Goal: Task Accomplishment & Management: Complete application form

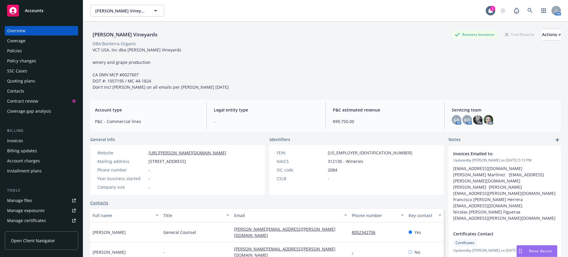
click at [13, 51] on div "Policies" at bounding box center [14, 50] width 15 height 9
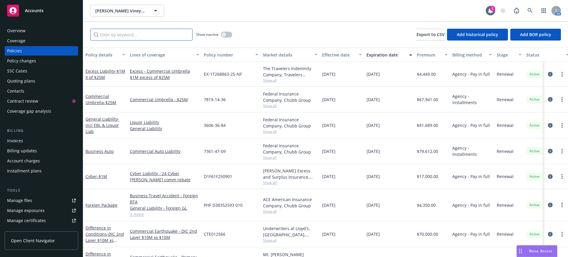
click at [114, 33] on input "Filter by keyword..." at bounding box center [141, 35] width 102 height 12
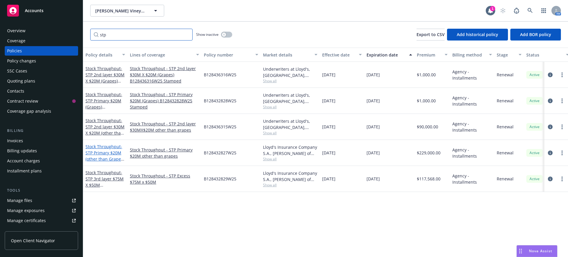
type input "stp"
click at [95, 152] on span "- STP Primary $20M (other than Grapes) B128432827W25 Stamped" at bounding box center [104, 159] width 39 height 30
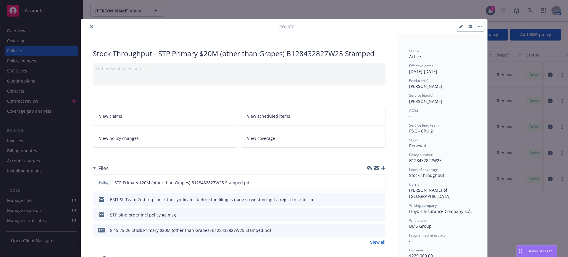
click at [468, 26] on icon "button" at bounding box center [470, 25] width 4 height 1
click at [90, 26] on icon "close" at bounding box center [92, 27] width 4 height 4
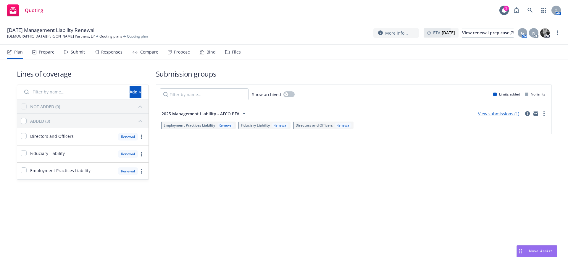
click at [75, 51] on div "Submit" at bounding box center [78, 52] width 14 height 5
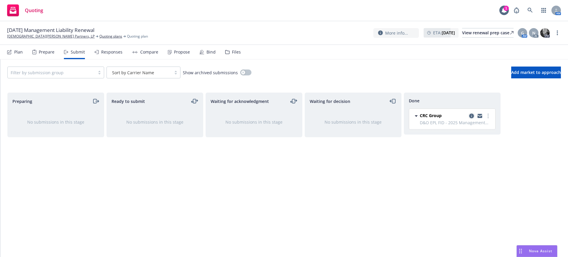
click at [471, 115] on icon "copy logging email" at bounding box center [471, 116] width 5 height 5
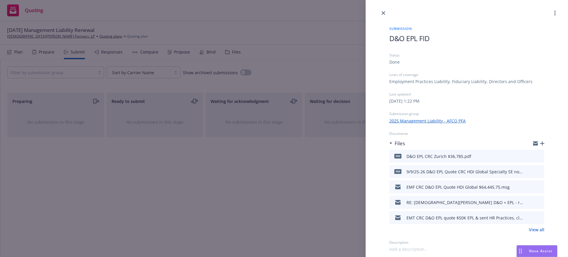
click at [538, 229] on link "View all" at bounding box center [536, 229] width 15 height 6
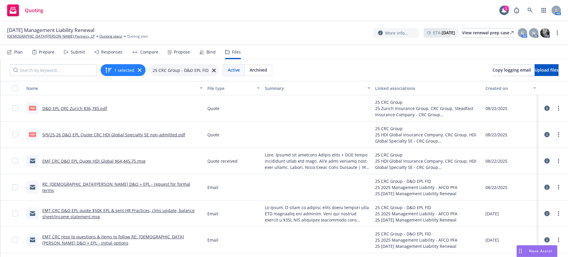
click at [473, 50] on nav "Plan Prepare Submit Responses Compare Propose Bind Files" at bounding box center [283, 52] width 553 height 14
click at [539, 251] on span "Nova Assist" at bounding box center [540, 250] width 23 height 5
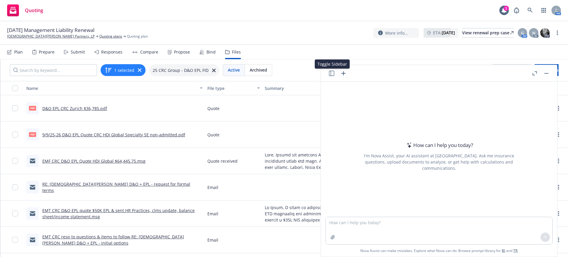
click at [331, 73] on icon "button" at bounding box center [331, 73] width 5 height 5
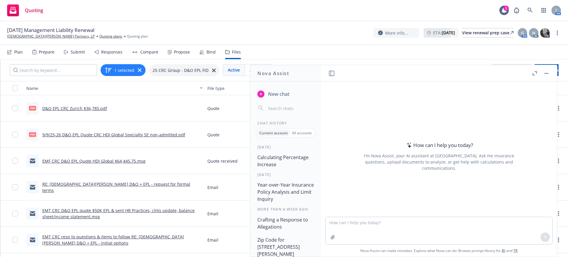
click at [269, 160] on button "Calculating Percentage Increase" at bounding box center [285, 161] width 61 height 18
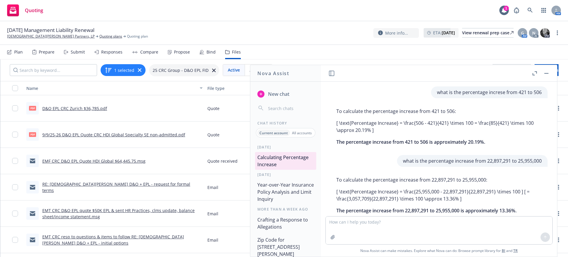
scroll to position [14, 0]
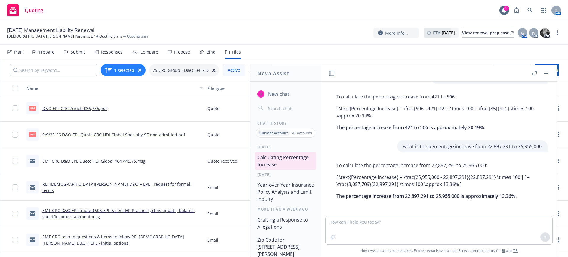
click at [403, 147] on p "what is the percentage increase from 22,897,291 to 25,955,000" at bounding box center [472, 146] width 139 height 7
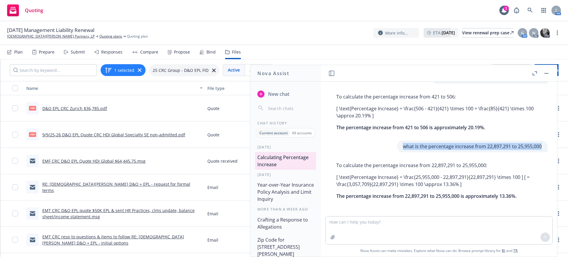
drag, startPoint x: 391, startPoint y: 146, endPoint x: 531, endPoint y: 144, distance: 139.8
click at [531, 144] on div "what is the percentage increase from 22,897,291 to 25,955,000" at bounding box center [472, 146] width 150 height 12
copy p "what is the percentage increase from 22,897,291 to 25,955,000"
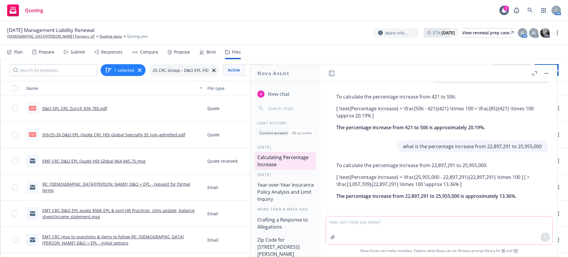
click at [326, 221] on textarea at bounding box center [438, 230] width 226 height 28
paste textarea "what is the percentage increase from 22,897,291 to 25,955,000"
click at [400, 221] on textarea "what is the percentage increase from 22,897,291 to 25,955,000" at bounding box center [438, 230] width 226 height 28
drag, startPoint x: 399, startPoint y: 221, endPoint x: 420, endPoint y: 221, distance: 20.4
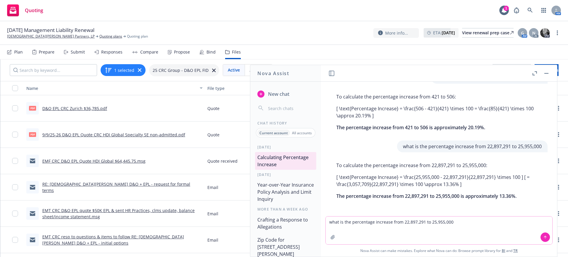
click at [420, 221] on textarea "what is the percentage increase from 22,897,291 to 25,955,000" at bounding box center [438, 230] width 226 height 28
type textarea "what is the percentage increase from 47,629.95 to 61445.75"
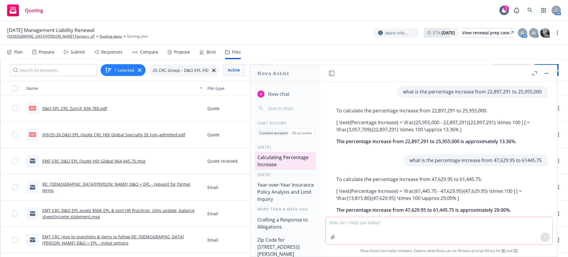
scroll to position [82, 0]
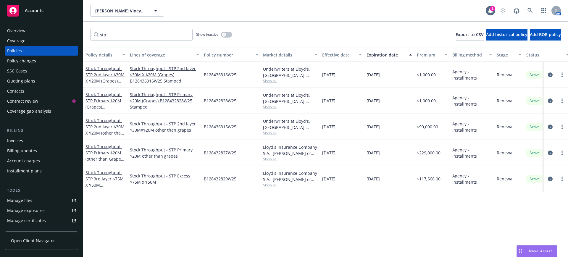
click at [21, 61] on div "Policy changes" at bounding box center [21, 60] width 29 height 9
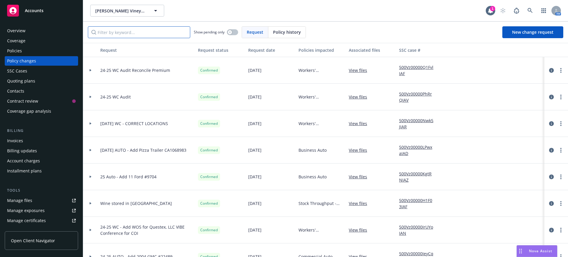
click at [97, 34] on input "Filter by keyword..." at bounding box center [139, 32] width 102 height 12
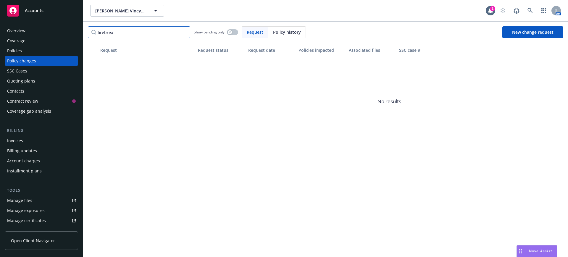
drag, startPoint x: 112, startPoint y: 32, endPoint x: 93, endPoint y: 31, distance: 19.8
click at [93, 31] on input "firebrea" at bounding box center [139, 32] width 102 height 12
type input "green"
click at [12, 49] on div "Policies" at bounding box center [14, 50] width 15 height 9
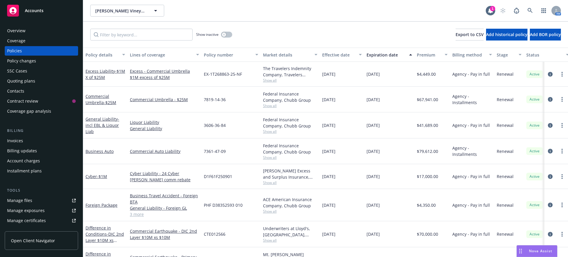
click at [10, 61] on div "Policy changes" at bounding box center [21, 60] width 29 height 9
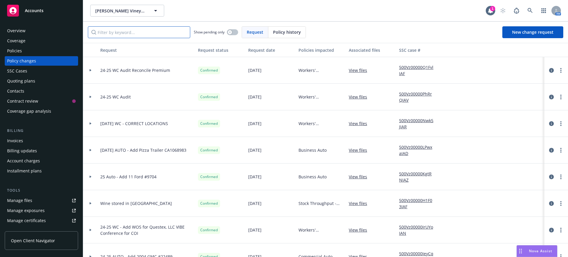
click at [104, 33] on input "Filter by keyword..." at bounding box center [139, 32] width 102 height 12
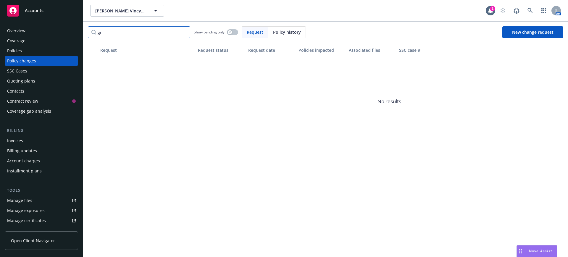
type input "g"
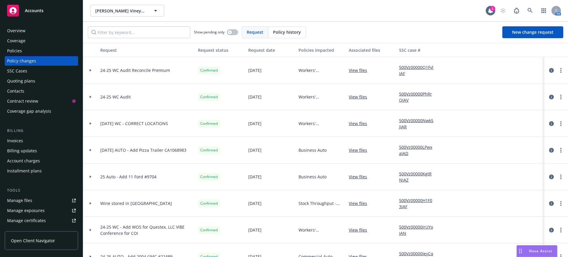
click at [12, 50] on div "Policies" at bounding box center [14, 50] width 15 height 9
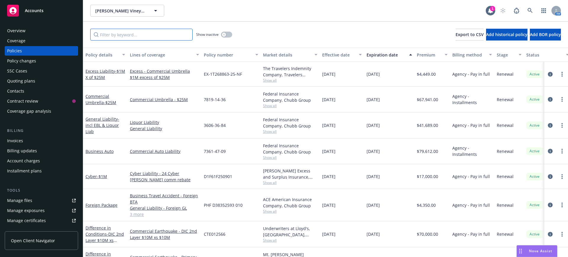
click at [109, 33] on input "Filter by keyword..." at bounding box center [141, 35] width 102 height 12
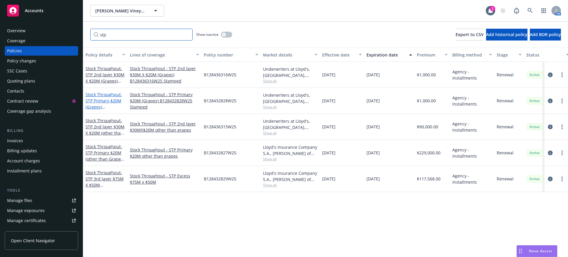
type input "stp"
click at [109, 95] on link "Stock Throughput - STP Primary $20M (Grapes) B128432828W25 Stamped" at bounding box center [103, 107] width 37 height 30
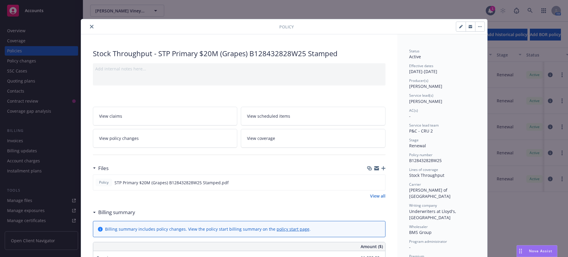
click at [90, 25] on icon "close" at bounding box center [92, 27] width 4 height 4
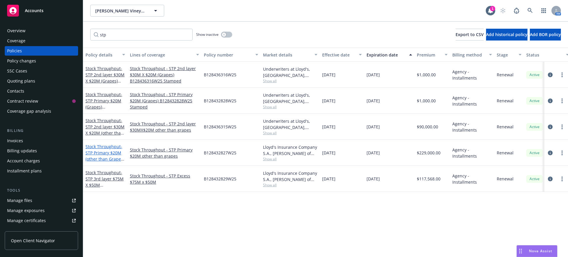
click at [99, 150] on span "- STP Primary $20M (other than Grapes) B128432827W25 Stamped" at bounding box center [104, 159] width 39 height 30
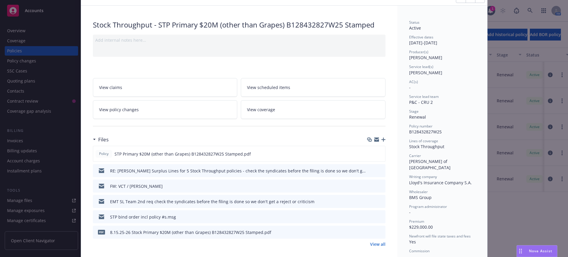
scroll to position [74, 0]
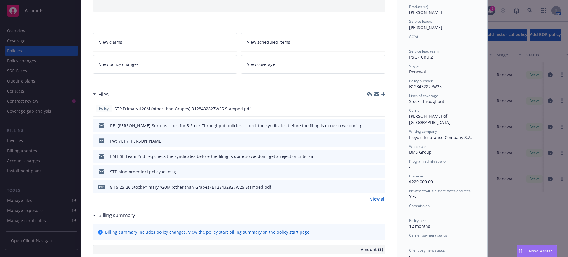
click at [376, 197] on link "View all" at bounding box center [377, 199] width 15 height 6
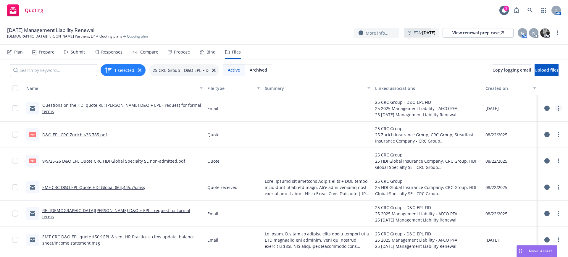
click at [558, 107] on icon "more" at bounding box center [558, 108] width 1 height 5
click at [503, 143] on link "Edit" at bounding box center [520, 144] width 59 height 12
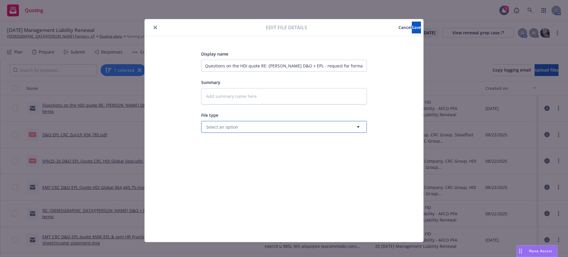
click at [212, 129] on span "Select an option" at bounding box center [222, 127] width 32 height 6
type input "quote"
click at [211, 143] on span "Quote" at bounding box center [213, 143] width 13 height 6
click at [201, 63] on input "Questions on the HDI quote RE: Gott's D&O + EPL - request for formal terms" at bounding box center [284, 66] width 166 height 12
type textarea "x"
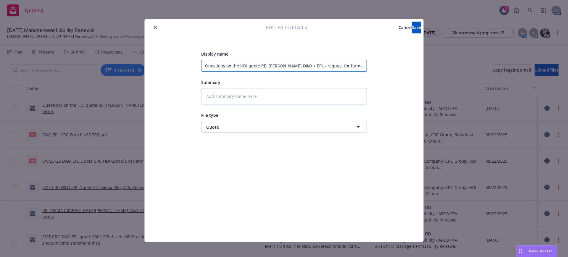
type input "EQuestions on the HDI quote RE: Gott's D&O + EPL - request for formal terms"
type textarea "x"
type input "EMQuestions on the HDI quote RE: Gott's D&O + EPL - request for formal terms"
type textarea "x"
type input "EMTQuestions on the HDI quote RE: Gott's D&O + EPL - request for formal terms"
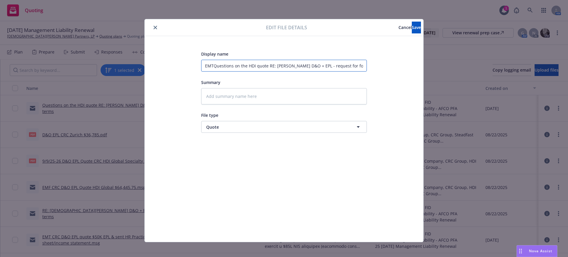
type textarea "x"
type input "EMT Questions on the HDI quote RE: Gott's D&O + EPL - request for formal terms"
type textarea "x"
type input "EMT CQuestions on the HDI quote RE: Gott's D&O + EPL - request for formal terms"
type textarea "x"
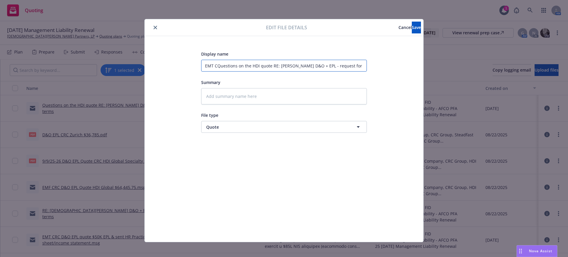
type input "EMT CRQuestions on the HDI quote RE: Gott's D&O + EPL - request for formal terms"
type textarea "x"
type input "EMT CRCQuestions on the HDI quote RE: Gott's D&O + EPL - request for formal ter…"
type textarea "x"
type input "EMT CRC Questions on the HDI quote RE: Gott's D&O + EPL - request for formal te…"
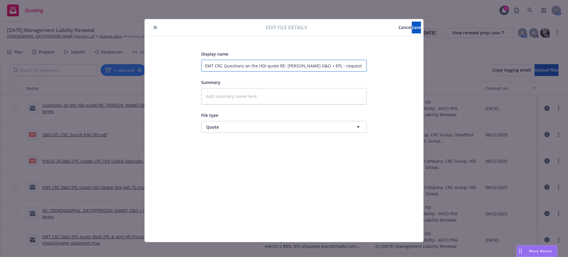
type textarea "x"
type input "EMT CRC DQuestions on the HDI quote RE: Gott's D&O + EPL - request for formal t…"
type textarea "x"
type input "EMT CRC D&Questions on the HDI quote RE: Gott's D&O + EPL - request for formal …"
type textarea "x"
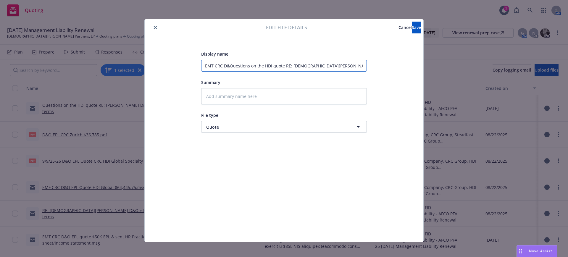
type input "EMT CRC D&OQuestions on the HDI quote RE: Gott's D&O + EPL - request for formal…"
type textarea "x"
type input "EMT CRC D&O Questions on the HDI quote RE: Gott's D&O + EPL - request for forma…"
type textarea "x"
type input "EMT CRC D&O EQuestions on the HDI quote RE: Gott's D&O + EPL - request for form…"
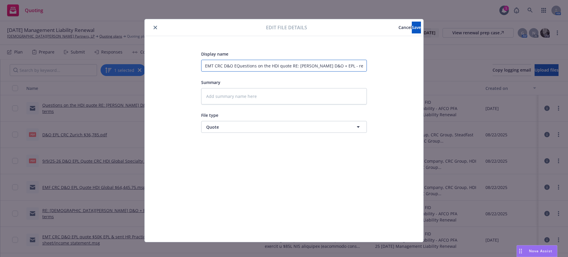
type textarea "x"
type input "EMT CRC D&O EPQuestions on the HDI quote RE: Gott's D&O + EPL - request for for…"
type textarea "x"
type input "EMT CRC D&O EPLQuestions on the HDI quote RE: Gott's D&O + EPL - request for fo…"
type textarea "x"
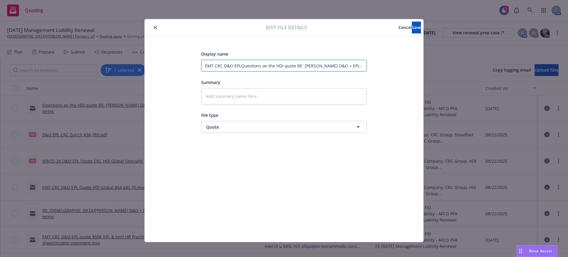
type input "EMT CRC D&O EPL Questions on the HDI quote RE: Gott's D&O + EPL - request for f…"
type textarea "x"
type input "EMT CRC D&O EPL cQuestions on the HDI quote RE: Gott's D&O + EPL - request for …"
type textarea "x"
type input "EMT CRC D&O EPL coQuestions on the HDI quote RE: Gott's D&O + EPL - request for…"
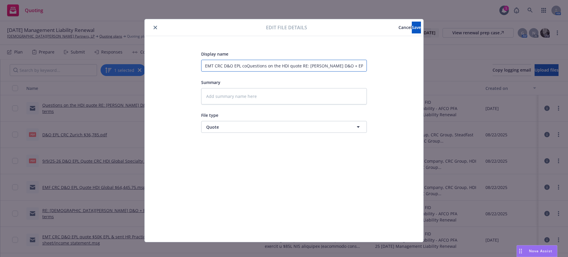
type textarea "x"
type input "EMT CRC D&O EPL covQuestions on the HDI quote RE: Gott's D&O + EPL - request fo…"
type textarea "x"
type input "EMT CRC D&O EPL coveQuestions on the HDI quote RE: Gott's D&O + EPL - request f…"
type textarea "x"
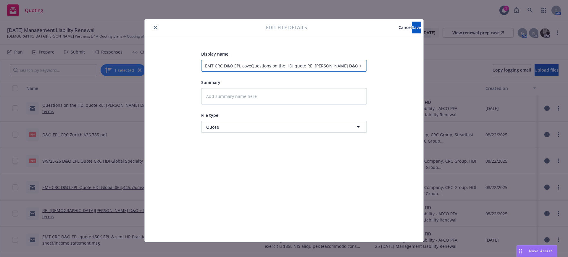
type input "EMT CRC D&O EPL coverQuestions on the HDI quote RE: Gott's D&O + EPL - request …"
type textarea "x"
type input "EMT CRC D&O EPL coveraQuestions on the HDI quote RE: Gott's D&O + EPL - request…"
type textarea "x"
type input "EMT CRC D&O EPL coveragQuestions on the HDI quote RE: Gott's D&O + EPL - reques…"
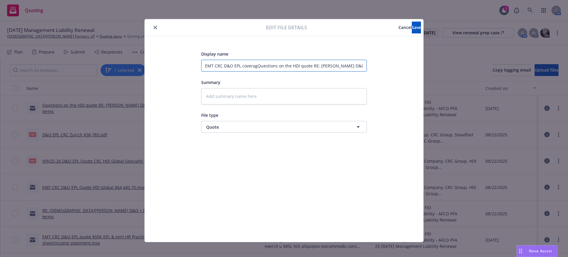
type textarea "x"
type input "EMT CRC D&O EPL coverageQuestions on the HDI quote RE: Gott's D&O + EPL - reque…"
type textarea "x"
type input "EMT CRC D&O EPL coverage Questions on the HDI quote RE: Gott's D&O + EPL - requ…"
type textarea "x"
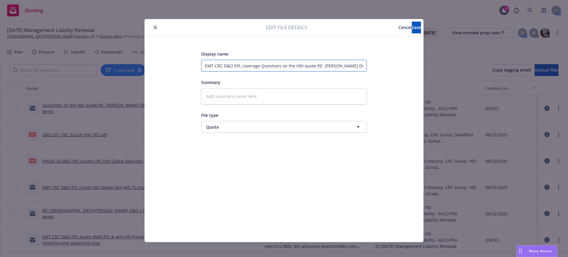
type input "EMT CRC D&O EPL coverage qQuestions on the HDI quote RE: Gott's D&O + EPL - req…"
type textarea "x"
type input "EMT CRC D&O EPL coverage quQuestions on the HDI quote RE: Gott's D&O + EPL - re…"
type textarea "x"
type input "EMT CRC D&O EPL coverage queQuestions on the HDI quote RE: Gott's D&O + EPL - r…"
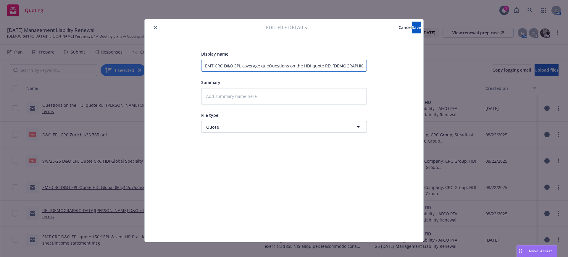
type textarea "x"
type input "EMT CRC D&O EPL coverage quesQuestions on the HDI quote RE: Gott's D&O + EPL - …"
type textarea "x"
type input "EMT CRC D&O EPL coverage questQuestions on the HDI quote RE: Gott's D&O + EPL -…"
type textarea "x"
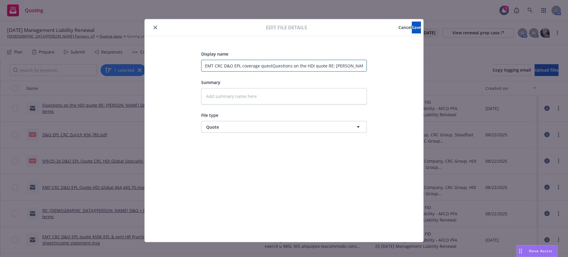
type input "EMT CRC D&O EPL coverage questiQuestions on the HDI quote RE: Gott's D&O + EPL …"
type textarea "x"
type input "EMT CRC D&O EPL coverage questioQuestions on the HDI quote RE: Gott's D&O + EPL…"
type textarea "x"
type input "EMT CRC D&O EPL coverage questionQuestions on the HDI quote RE: Gott's D&O + EP…"
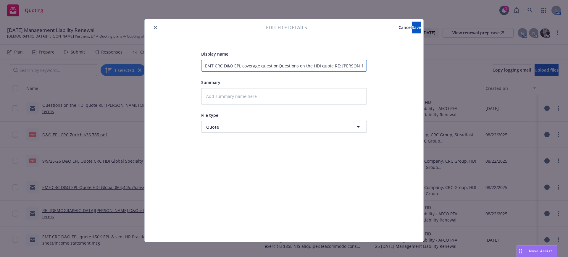
type textarea "x"
type input "EMT CRC D&O EPL coverage questionsQuestions on the HDI quote RE: Gott's D&O + E…"
type textarea "x"
type input "EMT CRC D&O EPL coverage questionsuestions on the HDI quote RE: Gott's D&O + EP…"
type textarea "x"
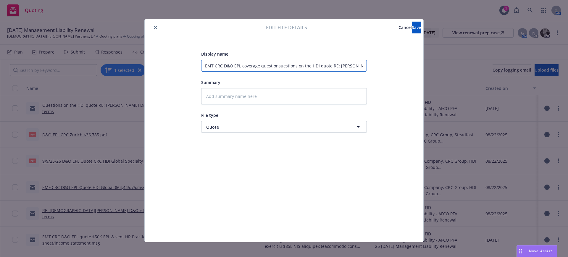
type input "EMT CRC D&O EPL coverage questionsestions on the HDI quote RE: Gott's D&O + EPL…"
type textarea "x"
type input "EMT CRC D&O EPL coverage questionsstions on the HDI quote RE: Gott's D&O + EPL …"
type textarea "x"
type input "EMT CRC D&O EPL coverage questionstions on the HDI quote RE: Gott's D&O + EPL -…"
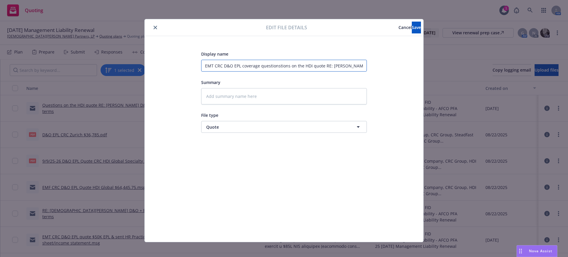
type textarea "x"
type input "EMT CRC D&O EPL coverage questionsions on the HDI quote RE: Gott's D&O + EPL - …"
type textarea "x"
type input "EMT CRC D&O EPL coverage questionsons on the HDI quote RE: Gott's D&O + EPL - r…"
type textarea "x"
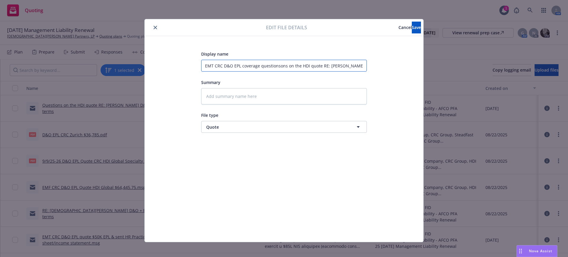
type input "EMT CRC D&O EPL coverage questions ons on the HDI quote RE: Gott's D&O + EPL - …"
type textarea "x"
type input "EMT CRC D&O EPL coverage questions ns on the HDI quote RE: Gott's D&O + EPL - r…"
type textarea "x"
type input "EMT CRC D&O EPL coverage questions s on the HDI quote RE: Gott's D&O + EPL - re…"
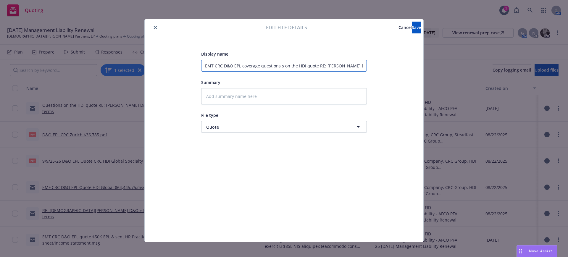
type textarea "x"
type input "EMT CRC D&O EPL coverage questions on the HDI quote RE: Gott's D&O + EPL - requ…"
type textarea "x"
type input "EMT CRC D&O EPL coverage questions on the HDI quote RE: Gott's D&O + EPL - requ…"
type textarea "x"
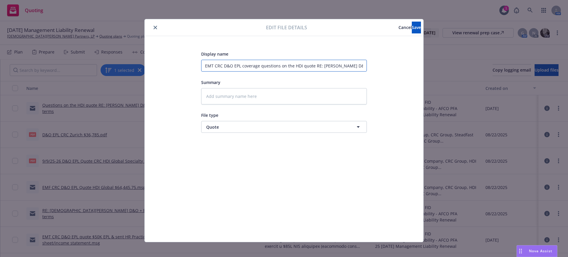
type input "EMT CRC D&O EPL coverage questions n the HDI quote RE: Gott's D&O + EPL - reque…"
type textarea "x"
type input "EMT CRC D&O EPL coverage questions the HDI quote RE: Gott's D&O + EPL - request…"
type textarea "x"
type input "EMT CRC D&O EPL coverage questions the HDI quote RE: Gott's D&O + EPL - request…"
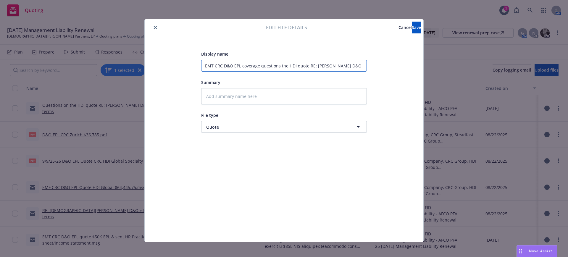
type textarea "x"
type input "EMT CRC D&O EPL coverage questions he HDI quote RE: Gott's D&O + EPL - request …"
type textarea "x"
type input "EMT CRC D&O EPL coverage questions e HDI quote RE: Gott's D&O + EPL - request f…"
type textarea "x"
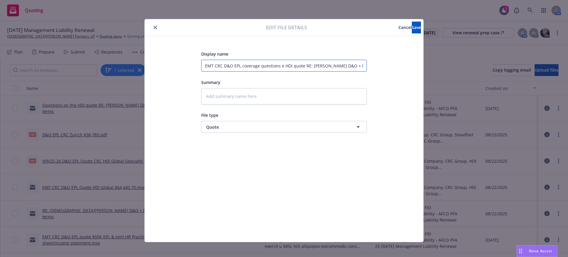
type input "EMT CRC D&O EPL coverage questions HDI quote RE: Gott's D&O + EPL - request for…"
type textarea "x"
type input "EMT CRC D&O EPL coverage questions HDI quote RE: Gott's D&O + EPL - request for…"
type textarea "x"
type input "EMT CRC D&O EPL coverage questions oHDI quote RE: Gott's D&O + EPL - request fo…"
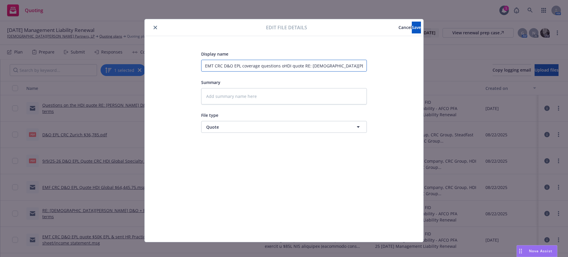
type textarea "x"
type input "EMT CRC D&O EPL coverage questions onHDI quote RE: Gott's D&O + EPL - request f…"
type textarea "x"
type input "EMT CRC D&O EPL coverage questions on HDI quote RE: Gott's D&O + EPL - request …"
type textarea "x"
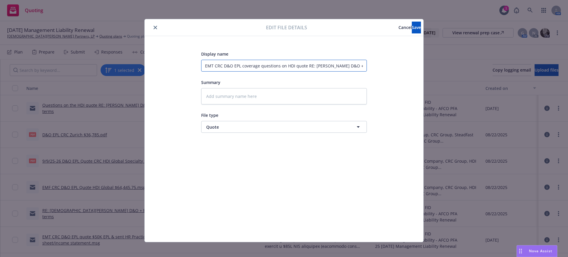
type input "EMT CRC D&O EPL coverage questions on HDI quote E: Gott's D&O + EPL - request f…"
type textarea "x"
type input "EMT CRC D&O EPL coverage questions on HDI quote : Gott's D&O + EPL - request fo…"
type textarea "x"
type input "EMT CRC D&O EPL coverage questions on HDI quote Gott's D&O + EPL - request for …"
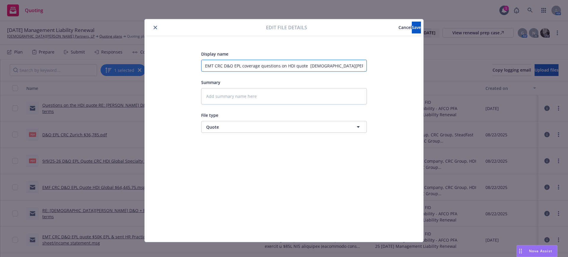
type textarea "x"
type input "EMT CRC D&O EPL coverage questions on HDI quote Gott's D&O + EPL - request for …"
type textarea "x"
type input "EMT CRC D&O EPL coverage questions on HDI quote ott's D&O + EPL - request for f…"
type textarea "x"
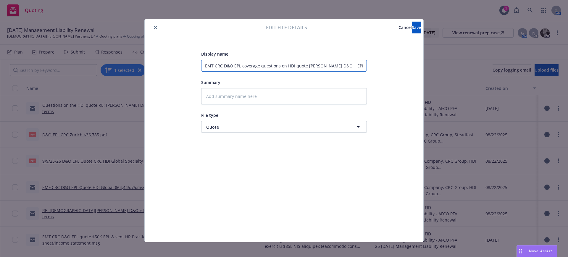
type input "EMT CRC D&O EPL coverage questions on HDI quote tt's D&O + EPL - request for fo…"
type textarea "x"
type input "EMT CRC D&O EPL coverage questions on HDI quote t's D&O + EPL - request for for…"
type textarea "x"
type input "EMT CRC D&O EPL coverage questions on HDI quote 's D&O + EPL - request for form…"
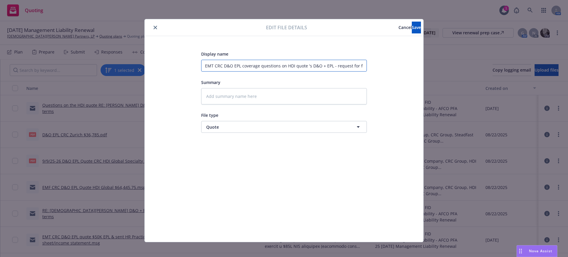
type textarea "x"
type input "EMT CRC D&O EPL coverage questions on HDI quote s D&O + EPL - request for forma…"
type textarea "x"
type input "EMT CRC D&O EPL coverage questions on HDI quote D&O + EPL - request for formal …"
type textarea "x"
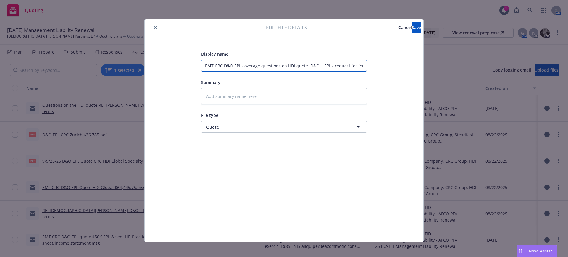
type input "EMT CRC D&O EPL coverage questions on HDI quote D&O + EPL - request for formal …"
type textarea "x"
type input "EMT CRC D&O EPL coverage questions on HDI quote &O + EPL - request for formal t…"
type textarea "x"
type input "EMT CRC D&O EPL coverage questions on HDI quote O + EPL - request for formal te…"
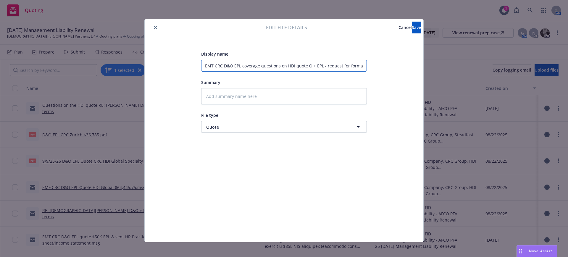
type textarea "x"
type input "EMT CRC D&O EPL coverage questions on HDI quote + EPL - request for formal terms"
type textarea "x"
type input "EMT CRC D&O EPL coverage questions on HDI quote + EPL - request for formal terms"
type textarea "x"
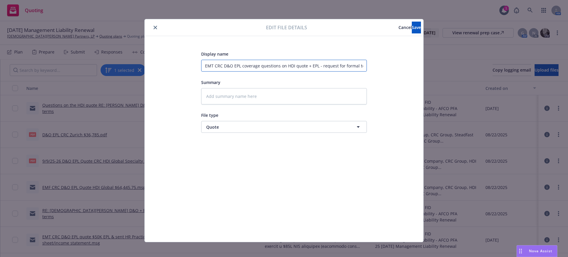
type input "EMT CRC D&O EPL coverage questions on HDI quote EPL - request for formal terms"
type textarea "x"
type input "EMT CRC D&O EPL coverage questions on HDI quote EPL - request for formal terms"
type textarea "x"
type input "EMT CRC D&O EPL coverage questions on HDI quote PL - request for formal terms"
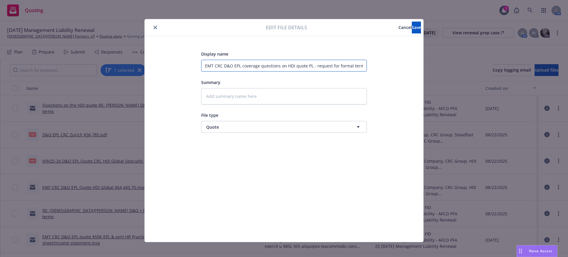
type textarea "x"
type input "EMT CRC D&O EPL coverage questions on HDI quote L - request for formal terms"
type textarea "x"
type input "EMT CRC D&O EPL coverage questions on HDI quote - request for formal terms"
type textarea "x"
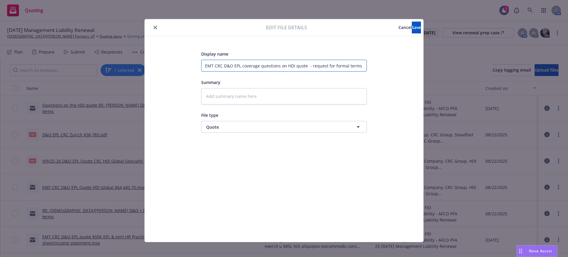
type input "EMT CRC D&O EPL coverage questions on HDI quote - request for formal terms"
type textarea "x"
type input "EMT CRC D&O EPL coverage questions on HDI quote request for formal terms"
type textarea "x"
type input "EMT CRC D&O EPL coverage questions on HDI quote request for formal terms"
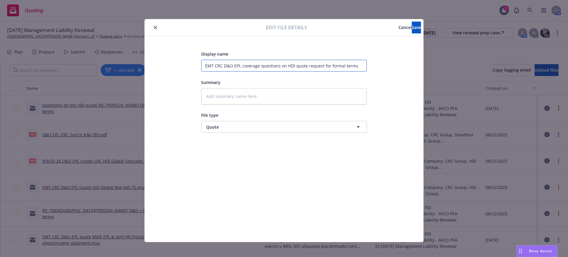
type textarea "x"
type input "EMT CRC D&O EPL coverage questions on HDI quote equest for formal terms"
type textarea "x"
type input "EMT CRC D&O EPL coverage questions on HDI quote quest for formal terms"
type textarea "x"
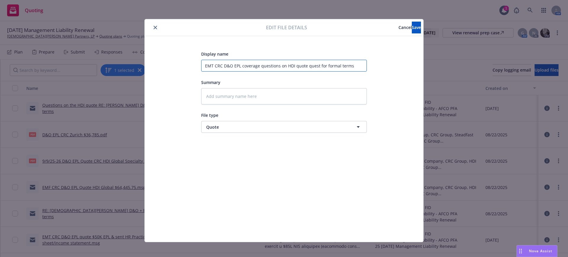
type input "EMT CRC D&O EPL coverage questions on HDI quote uest for formal terms"
type textarea "x"
type input "EMT CRC D&O EPL coverage questions on HDI quote est for formal terms"
type textarea "x"
type input "EMT CRC D&O EPL coverage questions on HDI quote st for formal terms"
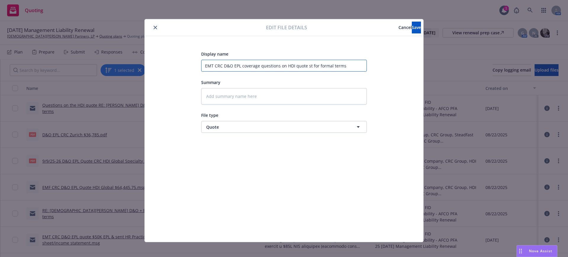
type textarea "x"
type input "EMT CRC D&O EPL coverage questions on HDI quote t for formal terms"
type textarea "x"
type input "EMT CRC D&O EPL coverage questions on HDI quote for formal terms"
type textarea "x"
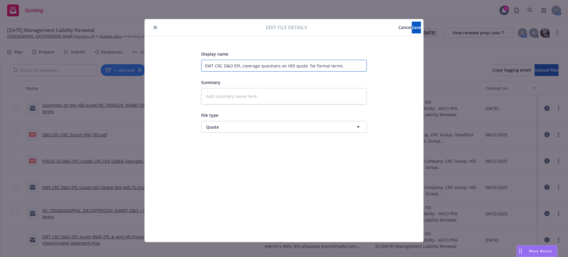
type input "EMT CRC D&O EPL coverage questions on HDI quote for formal terms"
type textarea "x"
type input "EMT CRC D&O EPL coverage questions on HDI quote or formal terms"
type textarea "x"
type input "EMT CRC D&O EPL coverage questions on HDI quote r formal terms"
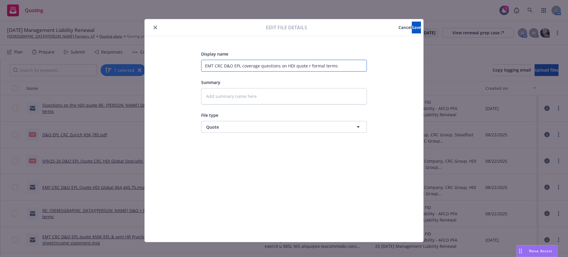
type textarea "x"
type input "EMT CRC D&O EPL coverage questions on HDI quote formal terms"
type textarea "x"
type input "EMT CRC D&O EPL coverage questions on HDI quote formal terms"
type textarea "x"
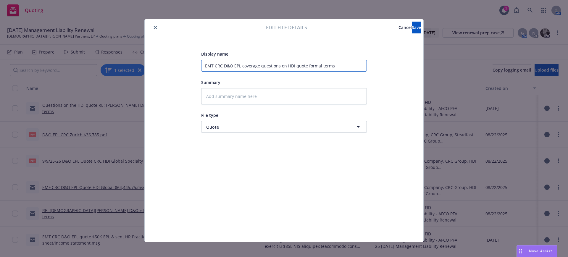
type input "EMT CRC D&O EPL coverage questions on HDI quote ormal terms"
type textarea "x"
type input "EMT CRC D&O EPL coverage questions on HDI quote rmal terms"
type textarea "x"
type input "EMT CRC D&O EPL coverage questions on HDI quote mal terms"
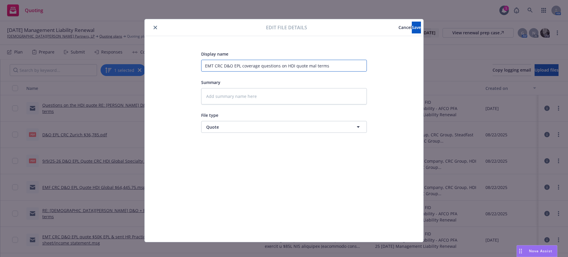
type textarea "x"
type input "EMT CRC D&O EPL coverage questions on HDI quote al terms"
type textarea "x"
type input "EMT CRC D&O EPL coverage questions on HDI quote l terms"
type textarea "x"
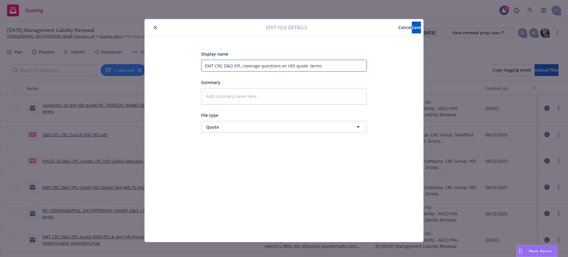
type input "EMT CRC D&O EPL coverage questions on HDI quote terms"
type textarea "x"
type input "EMT CRC D&O EPL coverage questions on HDI quote erms"
type textarea "x"
type input "EMT CRC D&O EPL coverage questions on HDI quote rms"
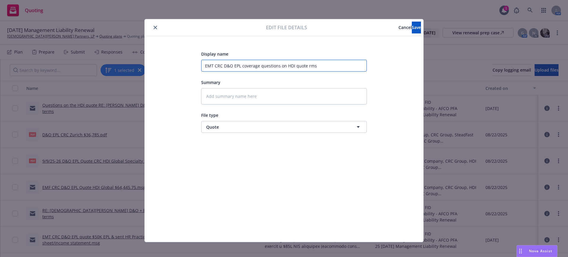
type textarea "x"
type input "EMT CRC D&O EPL coverage questions on HDI quote ms"
type textarea "x"
click at [202, 95] on textarea at bounding box center [284, 96] width 166 height 16
paste textarea "Hi Dixie, Hope you had a great weekend! A few questions: • Please send over the…"
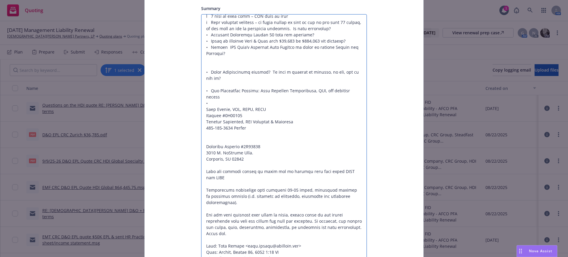
scroll to position [50, 0]
drag, startPoint x: 246, startPoint y: 116, endPoint x: 270, endPoint y: 218, distance: 104.7
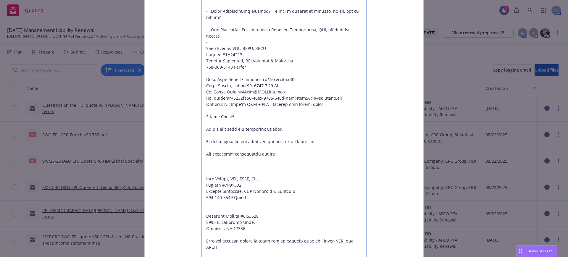
scroll to position [185, 0]
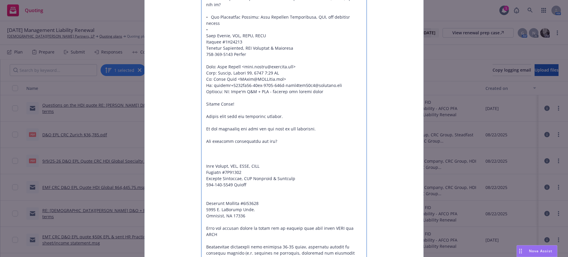
drag, startPoint x: 205, startPoint y: 137, endPoint x: 208, endPoint y: 142, distance: 5.9
click at [208, 142] on textarea at bounding box center [284, 221] width 166 height 637
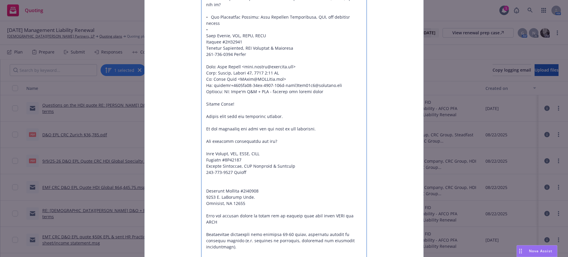
drag, startPoint x: 245, startPoint y: 161, endPoint x: 354, endPoint y: 246, distance: 138.5
click at [354, 246] on textarea at bounding box center [284, 215] width 166 height 625
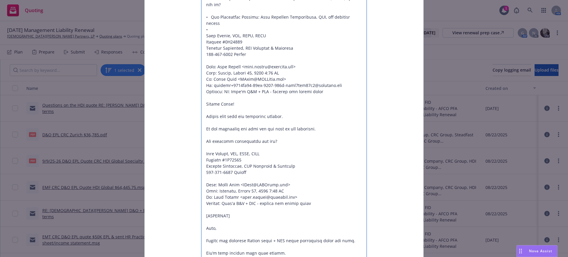
scroll to position [259, 0]
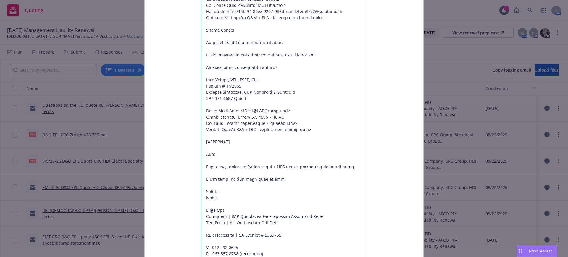
drag, startPoint x: 202, startPoint y: 127, endPoint x: 252, endPoint y: 128, distance: 49.4
click at [251, 128] on textarea at bounding box center [284, 98] width 166 height 538
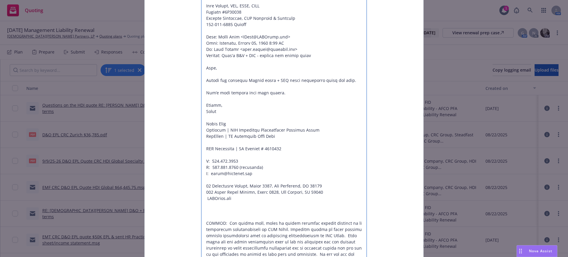
scroll to position [370, 0]
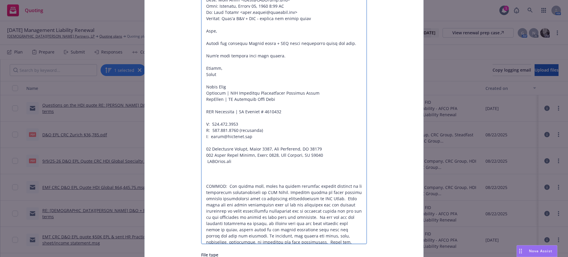
drag, startPoint x: 204, startPoint y: 132, endPoint x: 218, endPoint y: 242, distance: 111.0
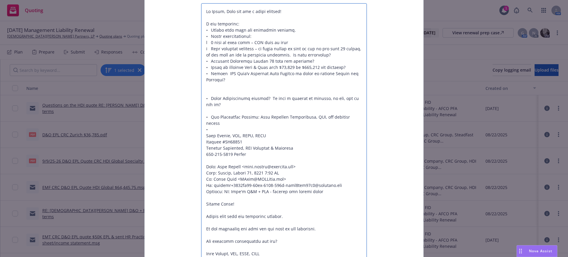
scroll to position [0, 0]
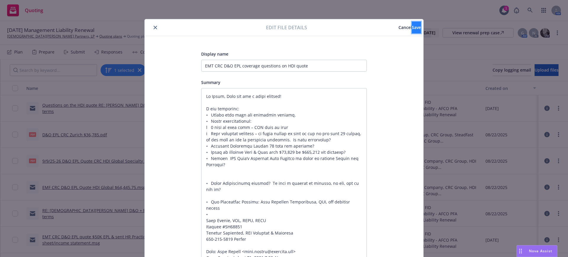
click at [411, 26] on span "Save" at bounding box center [415, 28] width 9 height 6
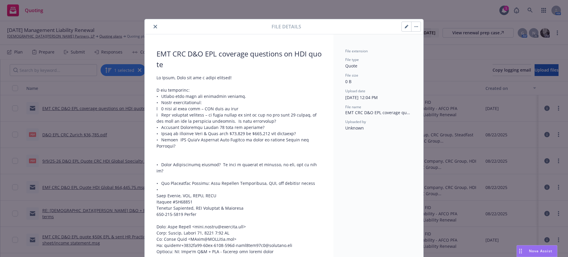
click at [153, 25] on icon "close" at bounding box center [155, 27] width 4 height 4
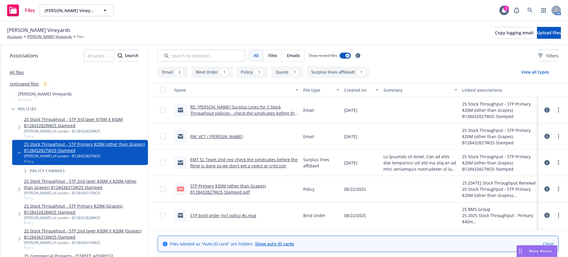
click at [203, 136] on link "FW: VCT / [PERSON_NAME]" at bounding box center [216, 137] width 53 height 6
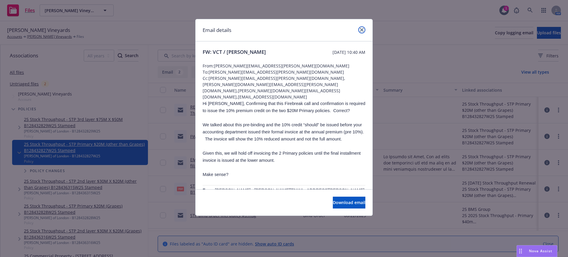
click at [363, 27] on link "close" at bounding box center [361, 29] width 7 height 7
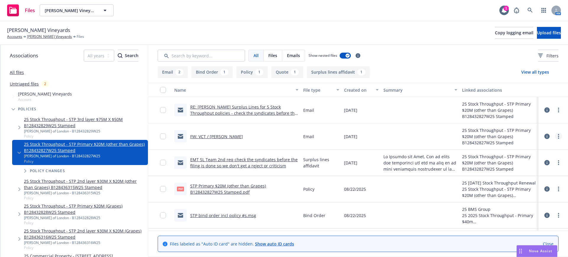
click at [558, 135] on icon "more" at bounding box center [558, 136] width 1 height 5
click at [507, 170] on link "Edit" at bounding box center [526, 172] width 59 height 12
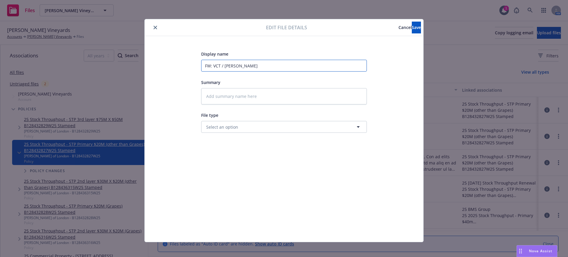
click at [201, 64] on input "FW: VCT / Fetzer" at bounding box center [284, 66] width 166 height 12
type textarea "x"
type input "EFW: VCT / Fetzer"
type textarea "x"
type input "EMFW: VCT / Fetzer"
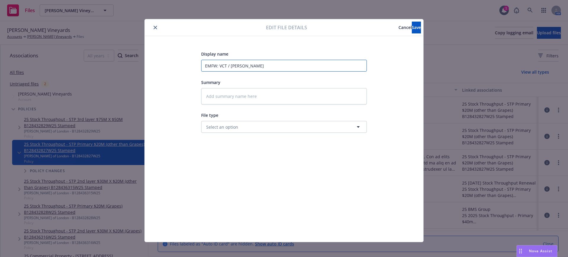
type textarea "x"
type input "EMTFW: VCT / Fetzer"
type textarea "x"
type input "EMT FW: VCT / Fetzer"
type textarea "x"
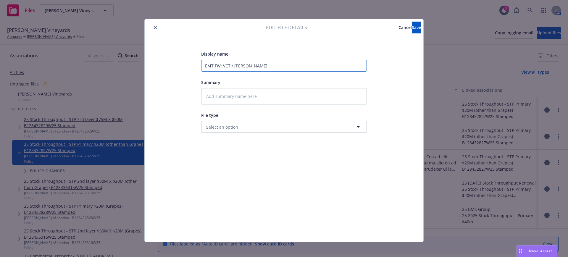
type input "EMT BFW: VCT / Fetzer"
type textarea "x"
type input "EMT BMFW: VCT / Fetzer"
type textarea "x"
type input "EMT BMSFW: VCT / Fetzer"
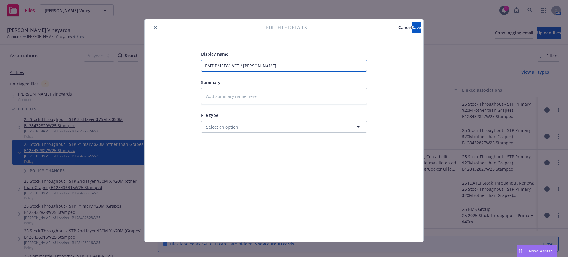
type textarea "x"
type input "EMT BMS FW: VCT / Fetzer"
type textarea "x"
type input "EMT BMS SFW: VCT / Fetzer"
type textarea "x"
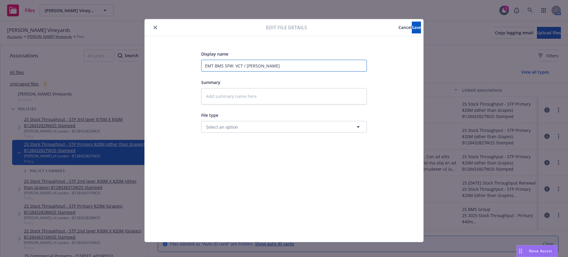
type input "EMT BMS STFW: VCT / Fetzer"
type textarea "x"
type input "EMT BMS STPFW: VCT / Fetzer"
type textarea "x"
type input "EMT BMS STP FW: VCT / Fetzer"
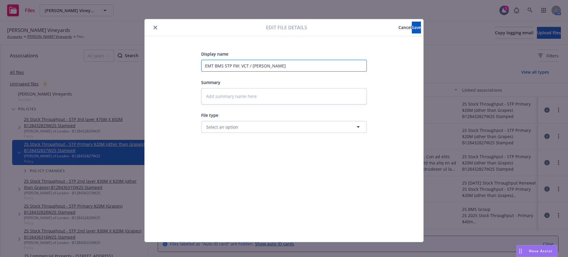
type textarea "x"
type input "EMT BMS STP 1FW: VCT / Fetzer"
type textarea "x"
type input "EMT BMS STP 10FW: VCT / Fetzer"
type textarea "x"
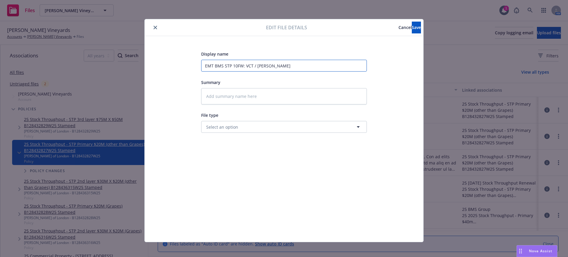
type input "EMT BMS STP 10%FW: VCT / Fetzer"
type textarea "x"
type input "EMT BMS STP 10% FW: VCT / Fetzer"
type textarea "x"
type input "EMT BMS STP 10% cFW: VCT / Fetzer"
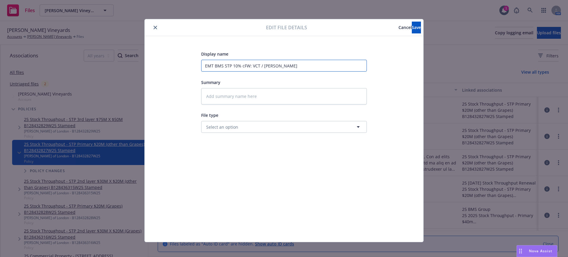
type textarea "x"
type input "EMT BMS STP 10% crFW: VCT / Fetzer"
type textarea "x"
type input "EMT BMS STP 10% creFW: VCT / Fetzer"
type textarea "x"
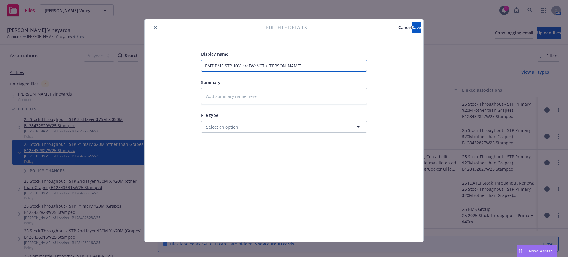
type input "EMT BMS STP 10% credFW: VCT / Fetzer"
type textarea "x"
type input "EMT BMS STP 10% crediFW: VCT / Fetzer"
type textarea "x"
type input "EMT BMS STP 10% creditFW: VCT / Fetzer"
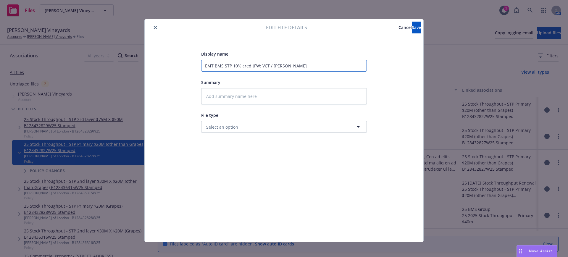
type textarea "x"
type input "EMT BMS STP 10% credit FW: VCT / Fetzer"
type textarea "x"
type input "EMT BMS STP 10% credit fFW: VCT / Fetzer"
type textarea "x"
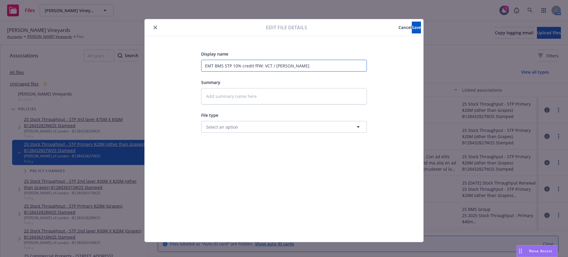
type input "EMT BMS STP 10% credit foFW: VCT / Fetzer"
type textarea "x"
type input "EMT BMS STP 10% credit forFW: VCT / Fetzer"
type textarea "x"
type input "EMT BMS STP 10% credit for FW: VCT / Fetzer"
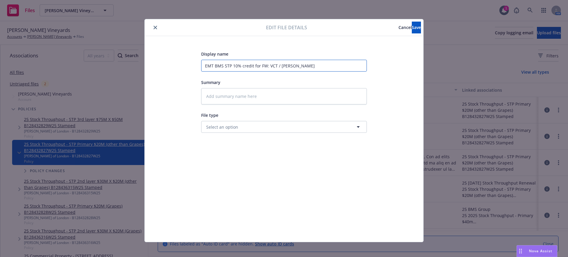
type textarea "x"
type input "EMT BMS STP 10% credit for FFW: VCT / Fetzer"
type textarea "x"
type input "EMT BMS STP 10% credit for FiFW: VCT / Fetzer"
type textarea "x"
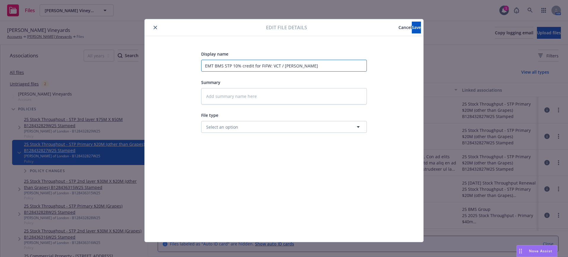
type input "EMT BMS STP 10% credit for FirFW: VCT / Fetzer"
type textarea "x"
type input "EMT BMS STP 10% credit for FireFW: VCT / Fetzer"
type textarea "x"
type input "EMT BMS STP 10% credit for FirebFW: VCT / Fetzer"
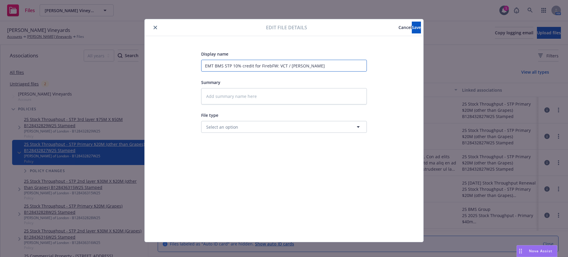
type textarea "x"
type input "EMT BMS STP 10% credit for FirebrFW: VCT / Fetzer"
type textarea "x"
type input "EMT BMS STP 10% credit for FirebreFW: VCT / Fetzer"
type textarea "x"
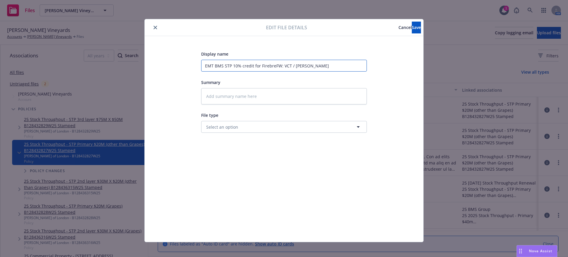
type input "EMT BMS STP 10% credit for FirebreaFW: VCT / Fetzer"
type textarea "x"
type input "EMT BMS STP 10% credit for FirebreakFW: VCT / Fetzer"
type textarea "x"
type input "EMT BMS STP 10% credit for Firebreak FW: VCT / Fetzer"
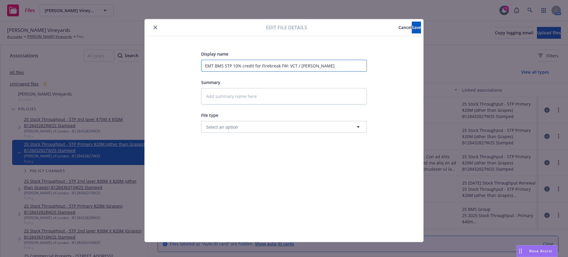
type textarea "x"
type input "EMT BMS STP 10% credit for Firebreak W: VCT / Fetzer"
type textarea "x"
type input "EMT BMS STP 10% credit for Firebreak : VCT / Fetzer"
type textarea "x"
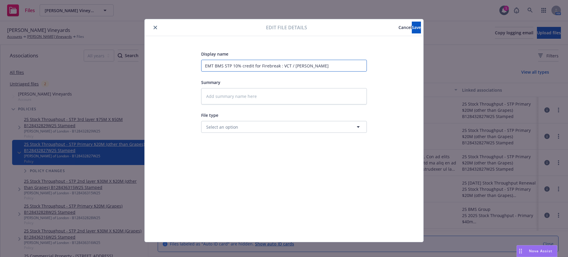
type input "EMT BMS STP 10% credit for Firebreak VCT / Fetzer"
type textarea "x"
type input "EMT BMS STP 10% credit for Firebreak VCT / Fetzer"
type textarea "x"
type input "EMT BMS STP 10% credit for Firebreak CT / Fetzer"
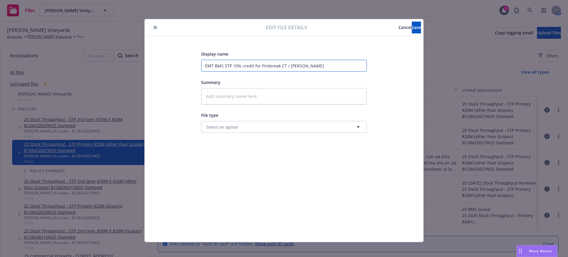
type textarea "x"
type input "EMT BMS STP 10% credit for Firebreak T / Fetzer"
type textarea "x"
type input "EMT BMS STP 10% credit for Firebreak / Fetzer"
type textarea "x"
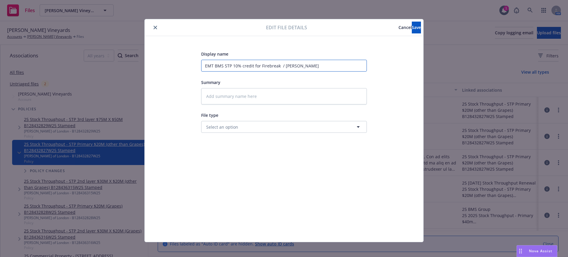
type input "EMT BMS STP 10% credit for Firebreak / Fetzer"
type textarea "x"
type input "EMT BMS STP 10% credit for Firebreak Fetzer"
type textarea "x"
type input "EMT BMS STP 10% credit for Firebreak Fetzer"
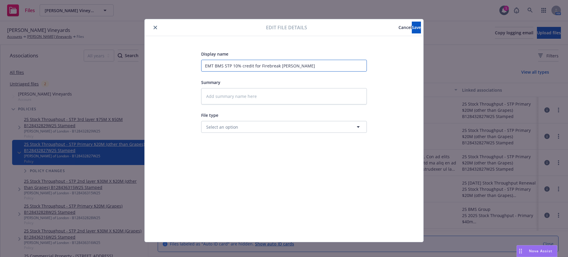
type textarea "x"
type input "EMT BMS STP 10% credit for Firebreak etzer"
type textarea "x"
type input "EMT BMS STP 10% credit for Firebreak tzer"
type textarea "x"
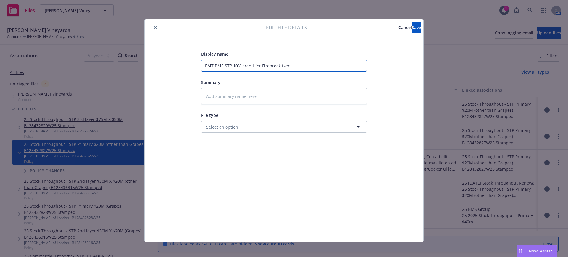
type input "EMT BMS STP 10% credit for Firebreak zer"
type textarea "x"
type input "EMT BMS STP 10% credit for Firebreak er"
type textarea "x"
type input "EMT BMS STP 10% credit for Firebreak r"
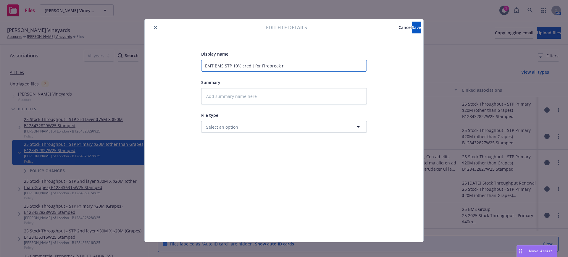
type textarea "x"
type input "EMT BMS STP 10% credit for Firebreak"
drag, startPoint x: 250, startPoint y: 65, endPoint x: 256, endPoint y: 65, distance: 5.6
click at [252, 65] on input "EMT BMS STP 10% credit for Firebreak" at bounding box center [284, 66] width 166 height 12
type textarea "x"
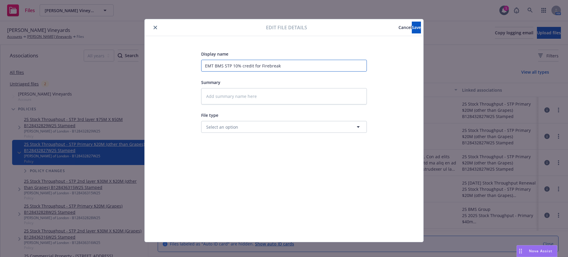
type input "EMT BMS STP 10% credit or Firebreak"
type textarea "x"
type input "EMT BMS STP 10% credit aor Firebreak"
type textarea "x"
type input "EMT BMS STP 10% credit afor Firebreak"
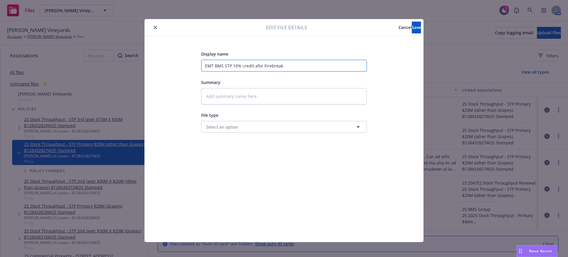
type textarea "x"
type input "EMT BMS STP 10% credit aftor Firebreak"
type textarea "x"
type input "EMT BMS STP 10% credit afteor Firebreak"
type textarea "x"
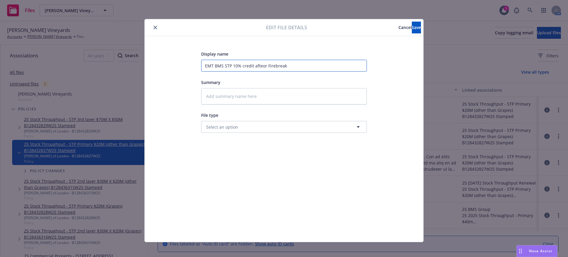
type input "EMT BMS STP 10% credit afteror Firebreak"
type textarea "x"
type input "EMT BMS STP 10% credit after or Firebreak"
type textarea "x"
type input "EMT BMS STP 10% credit after r Firebreak"
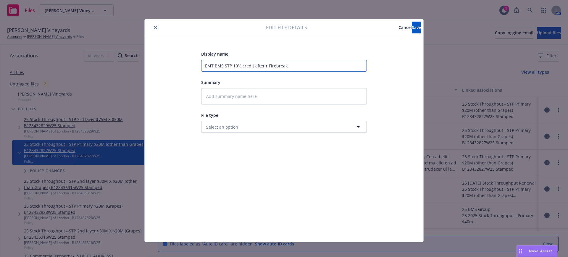
type textarea "x"
type input "EMT BMS STP 10% credit after Firebreak"
type textarea "x"
type input "EMT BMS STP 10% credit after Firebreak"
type textarea "x"
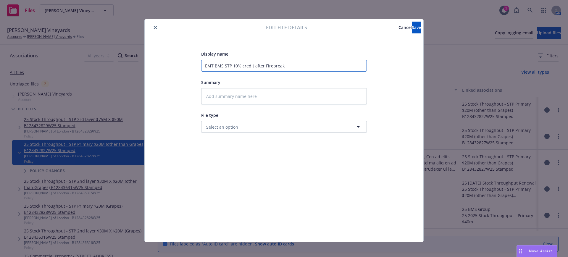
type input "EMT BMS STP 10% credit after cFirebreak"
type textarea "x"
type input "EMT BMS STP 10% credit after caFirebreak"
type textarea "x"
type input "EMT BMS STP 10% credit after calFirebreak"
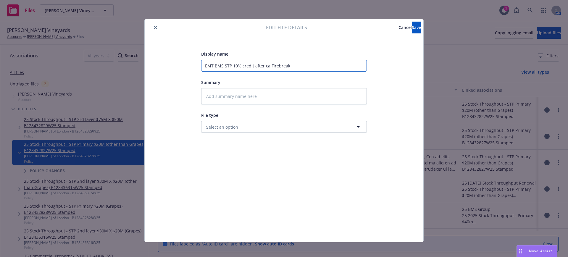
type textarea "x"
type input "EMT BMS STP 10% credit after callFirebreak"
type textarea "x"
type input "EMT BMS STP 10% credit after call Firebreak"
type textarea "x"
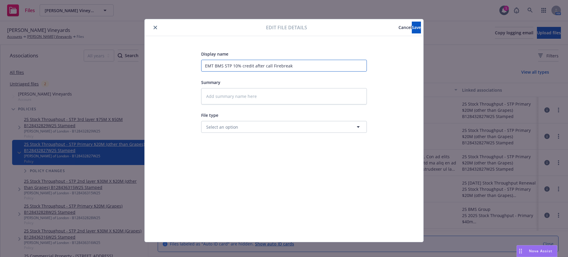
type input "EMT BMS STP 10% credit after call irebreak"
type textarea "x"
type input "EMT BMS STP 10% credit after call rebreak"
type textarea "x"
type input "EMT BMS STP 10% credit after call ebreak"
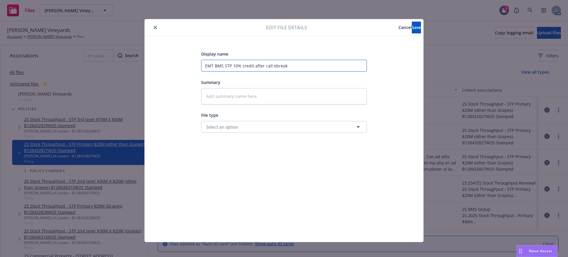
type textarea "x"
type input "EMT BMS STP 10% credit after call break"
type textarea "x"
type input "EMT BMS STP 10% credit after call reak"
type textarea "x"
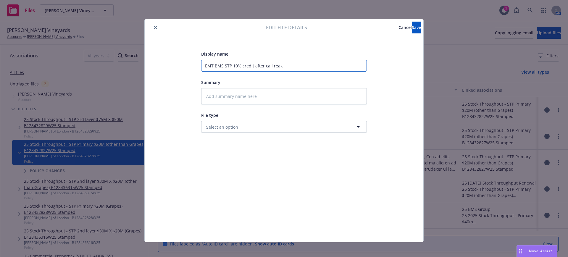
type input "EMT BMS STP 10% credit after call eak"
type textarea "x"
type input "EMT BMS STP 10% credit after call ak"
type textarea "x"
type input "EMT BMS STP 10% credit after call k"
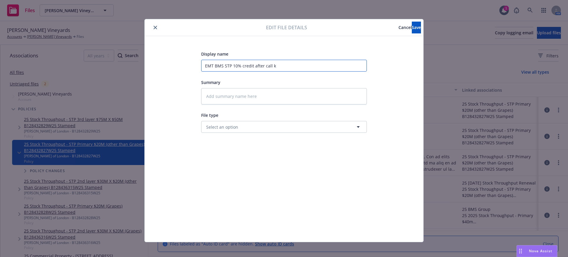
type textarea "x"
type input "EMT BMS STP 10% credit after call"
type textarea "x"
type input "EMT BMS STP 10% credit after call"
click at [202, 98] on textarea at bounding box center [284, 96] width 166 height 16
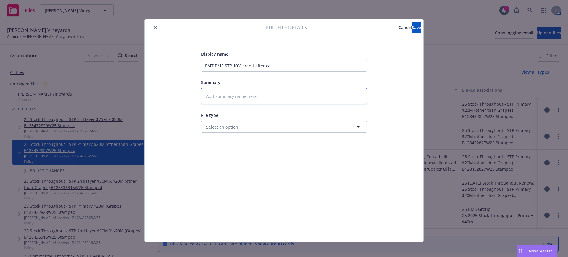
paste textarea "Hi Louise, Confirming that this Firebreak call and confirmation is required to …"
type textarea "x"
type textarea "Hi Louise, Confirming that this Firebreak call and confirmation is required to …"
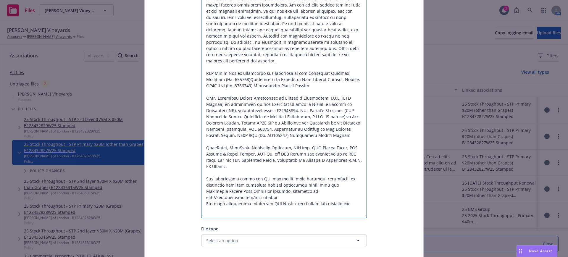
scroll to position [735, 0]
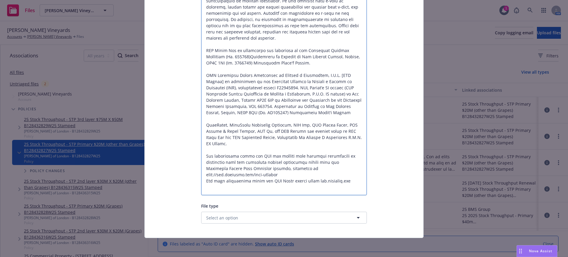
drag, startPoint x: 208, startPoint y: 192, endPoint x: 215, endPoint y: 274, distance: 82.8
click at [215, 257] on html "Files Fetzer Vineyards Fetzer Vineyards 1 AM Fetzer Vineyards Accounts Fetzer V…" at bounding box center [284, 128] width 568 height 257
type textarea "x"
type textarea "Hi Louise, Confirming that this Firebreak call and confirmation is required to …"
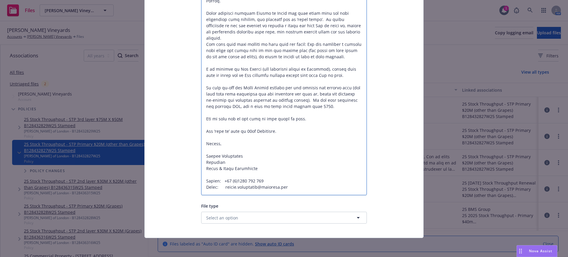
scroll to position [0, 0]
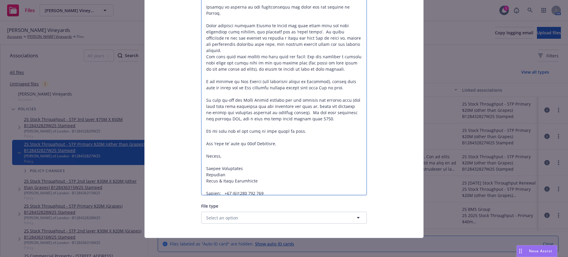
type textarea "x"
type textarea "Hi Louise, Confirming that this Firebreak call and confirmation is required to …"
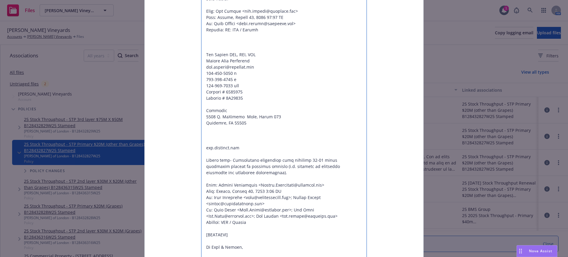
scroll to position [160, 0]
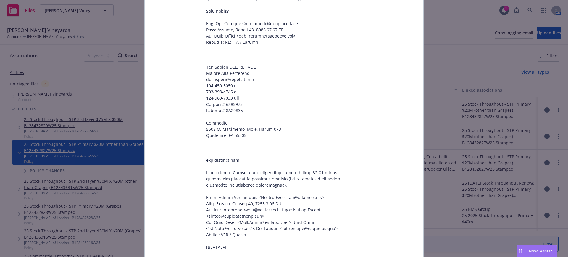
drag, startPoint x: 203, startPoint y: 84, endPoint x: 237, endPoint y: 179, distance: 101.1
click at [237, 179] on textarea at bounding box center [284, 190] width 166 height 525
type textarea "x"
type textarea "Hi Louise, Confirming that this Firebreak call and confirmation is required to …"
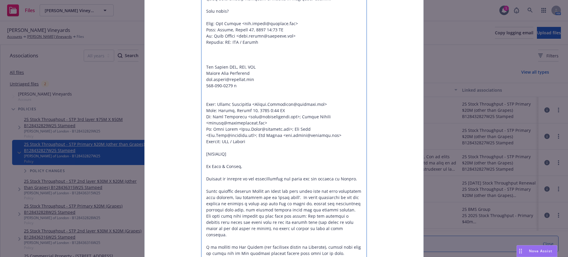
type textarea "x"
type textarea "Hi Louise, Confirming that this Firebreak call and confirmation is required to …"
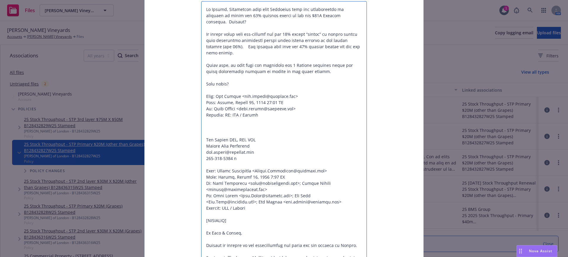
scroll to position [86, 0]
click at [206, 117] on textarea at bounding box center [284, 215] width 166 height 426
type textarea "x"
type textarea "Hi Louise, Confirming that this Firebreak call and confirmation is required to …"
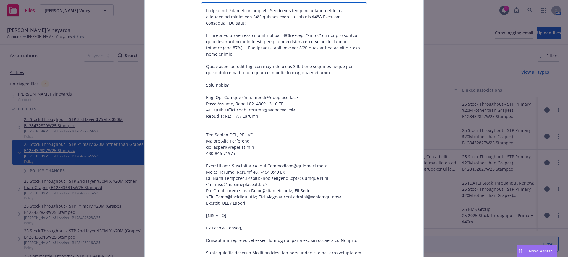
type textarea "x"
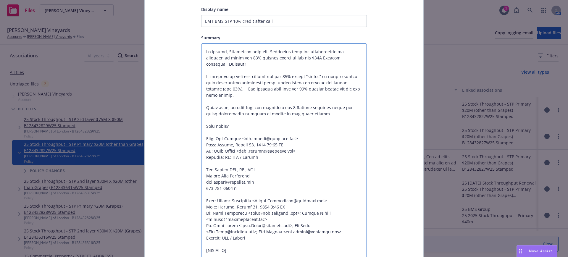
scroll to position [0, 0]
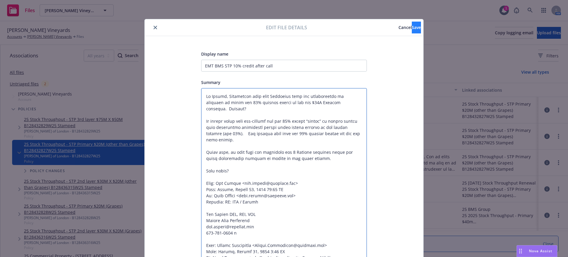
type textarea "Hi Louise, Confirming that this Firebreak call and confirmation is required to …"
click at [411, 27] on span "Save" at bounding box center [415, 28] width 9 height 6
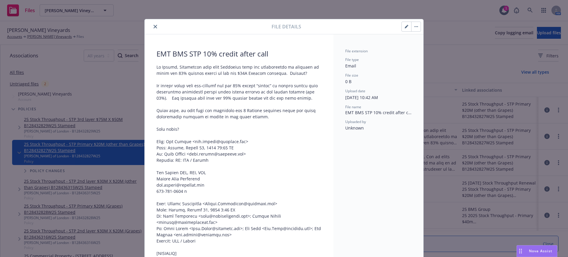
click at [152, 23] on button "close" at bounding box center [155, 26] width 7 height 7
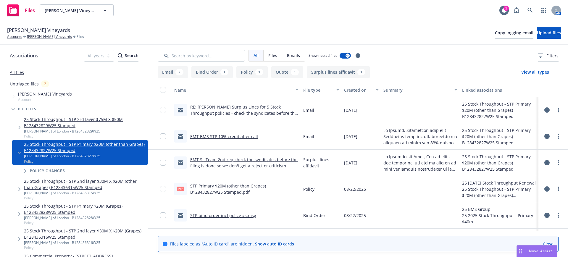
click at [246, 106] on link "RE: Fetzer Surplus Lines for 5 Stock Throughput policies - check the syndicates…" at bounding box center [243, 113] width 107 height 18
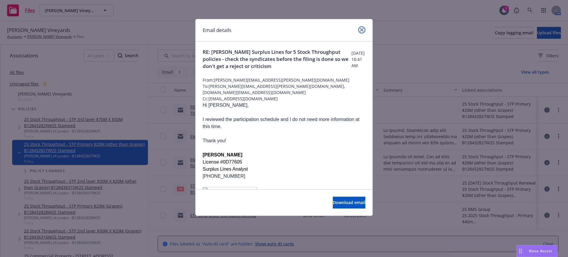
click at [362, 28] on icon "close" at bounding box center [362, 30] width 4 height 4
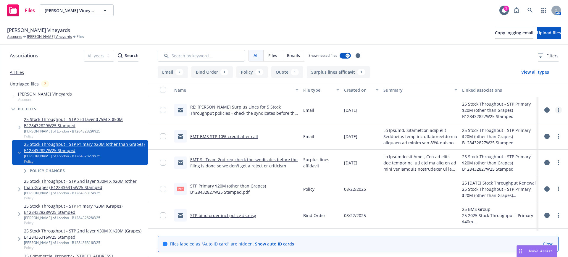
click at [555, 108] on link "more" at bounding box center [558, 109] width 7 height 7
click at [508, 144] on link "Edit" at bounding box center [526, 146] width 59 height 12
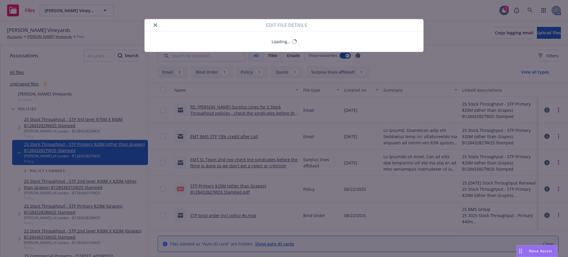
type textarea "x"
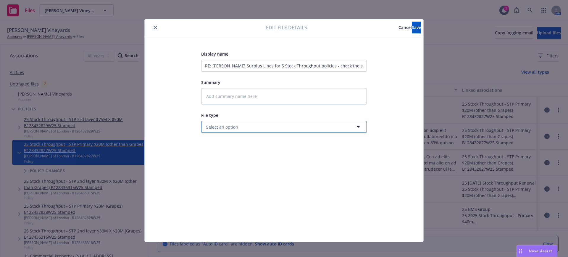
click at [214, 126] on span "Select an option" at bounding box center [222, 127] width 32 height 6
type input "surplus li"
click at [228, 142] on span "Surplus lines affidavit" at bounding box center [229, 143] width 44 height 6
click at [202, 63] on input "RE: Fetzer Surplus Lines for 5 Stock Throughput policies - check the syndicates…" at bounding box center [284, 66] width 166 height 12
type textarea "x"
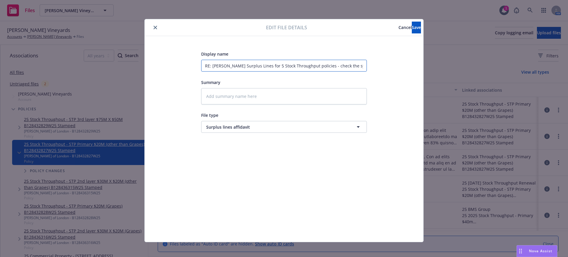
type input "ERE: Fetzer Surplus Lines for 5 Stock Throughput policies - check the syndicate…"
type textarea "x"
type input "EMRE: Fetzer Surplus Lines for 5 Stock Throughput policies - check the syndicat…"
type textarea "x"
type input "EMFRE: Fetzer Surplus Lines for 5 Stock Throughput policies - check the syndica…"
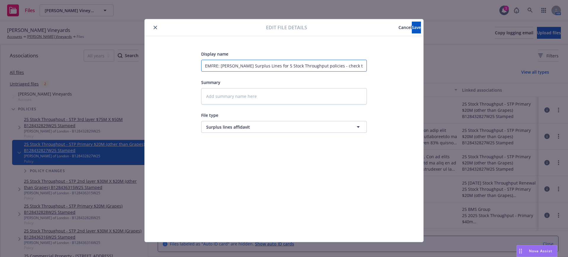
type textarea "x"
type input "EMF RE: Fetzer Surplus Lines for 5 Stock Throughput policies - check the syndic…"
type textarea "x"
type input "EMF SRE: Fetzer Surplus Lines for 5 Stock Throughput policies - check the syndi…"
type textarea "x"
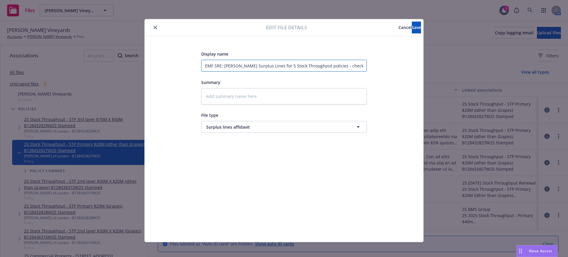
type input "EMF SLRE: Fetzer Surplus Lines for 5 Stock Throughput policies - check the synd…"
type textarea "x"
type input "EMF SL RE: Fetzer Surplus Lines for 5 Stock Throughput policies - check the syn…"
type textarea "x"
type input "EMF SL TRE: Fetzer Surplus Lines for 5 Stock Throughput policies - check the sy…"
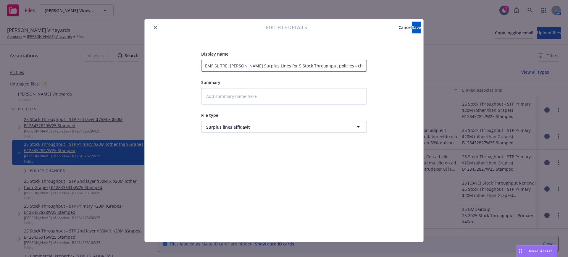
type textarea "x"
type input "EMF SL TeRE: Fetzer Surplus Lines for 5 Stock Throughput policies - check the s…"
type textarea "x"
type input "EMF SL TeaRE: Fetzer Surplus Lines for 5 Stock Throughput policies - check the …"
type textarea "x"
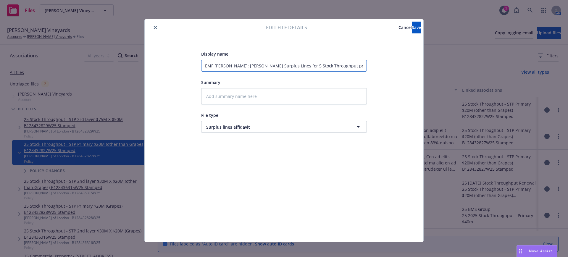
type input "EMF SL TeamRE: Fetzer Surplus Lines for 5 Stock Throughput policies - check the…"
type textarea "x"
type input "EMF SL Team RE: Fetzer Surplus Lines for 5 Stock Throughput policies - check th…"
type textarea "x"
type input "EMF SL Team nRE: Fetzer Surplus Lines for 5 Stock Throughput policies - check t…"
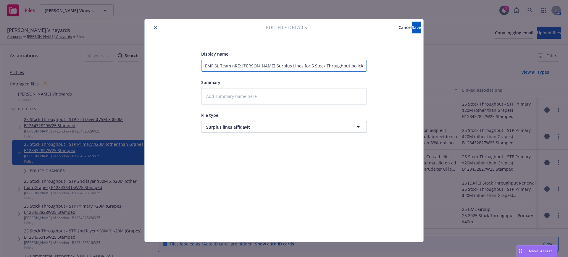
type textarea "x"
type input "EMF SL Team noRE: Fetzer Surplus Lines for 5 Stock Throughput policies - check …"
click at [267, 63] on input "EMF SL Team STP syndicates no" at bounding box center [284, 66] width 166 height 12
click at [202, 94] on textarea at bounding box center [284, 96] width 166 height 16
paste textarea "Hi Gail, I reviewed the participation schedule and I do not need more informati…"
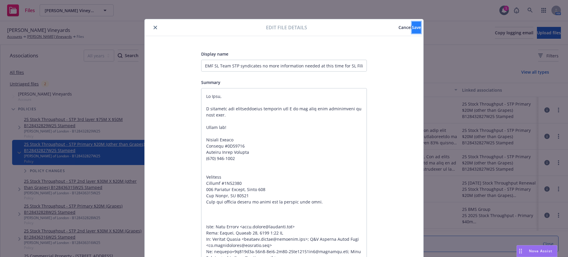
click at [411, 27] on span "Save" at bounding box center [415, 28] width 9 height 6
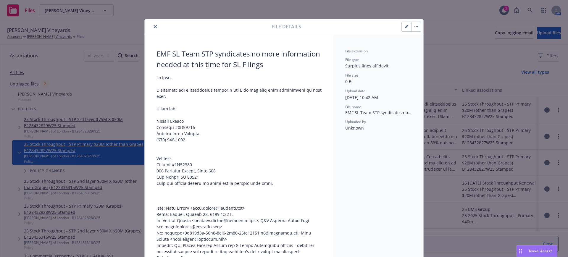
click at [153, 25] on icon "close" at bounding box center [155, 27] width 4 height 4
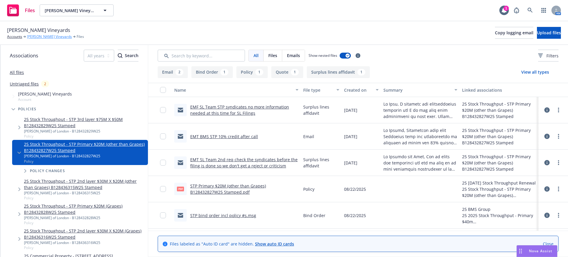
click at [38, 35] on link "[PERSON_NAME] Vineyards" at bounding box center [49, 36] width 45 height 5
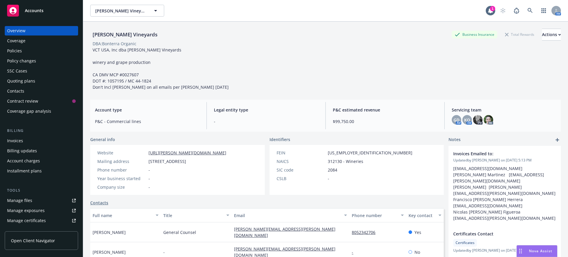
click at [29, 61] on div "Policy changes" at bounding box center [21, 60] width 29 height 9
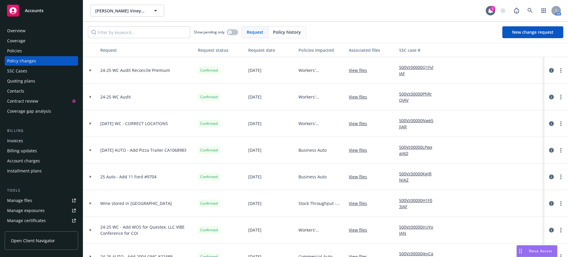
click at [207, 51] on div "Request status" at bounding box center [221, 50] width 46 height 6
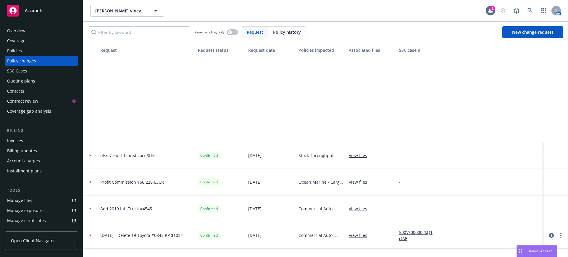
scroll to position [1404, 0]
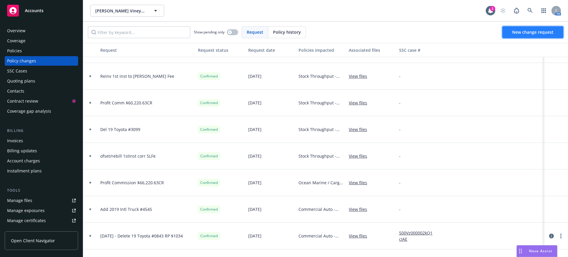
click at [524, 30] on span "New change request" at bounding box center [532, 32] width 41 height 6
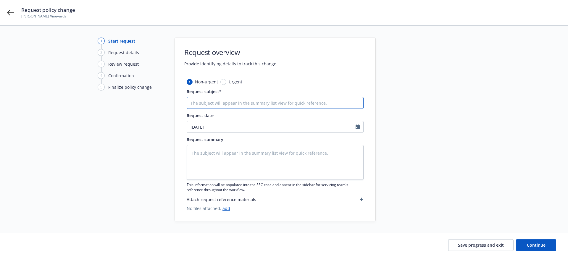
click at [191, 102] on input "Request subject*" at bounding box center [275, 103] width 177 height 12
type textarea "x"
type input "S"
type textarea "x"
type input "ST"
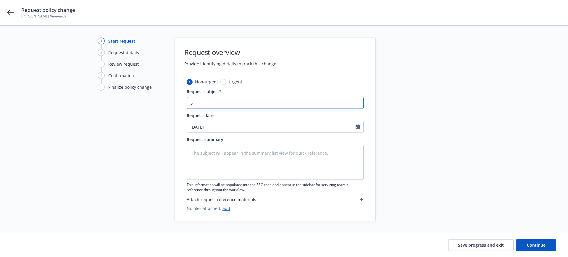
type textarea "x"
type input "STP"
type textarea "x"
type input "STP"
type textarea "x"
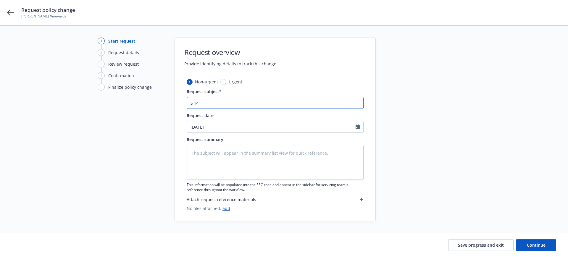
type input "STP 1"
type textarea "x"
type input "STP 10"
type textarea "x"
type input "STP 10%"
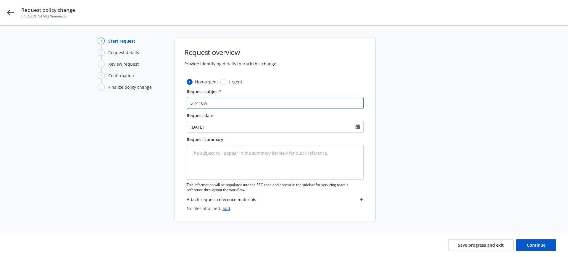
type textarea "x"
type input "STP 10%"
type textarea "x"
type input "STP 10% P"
type textarea "x"
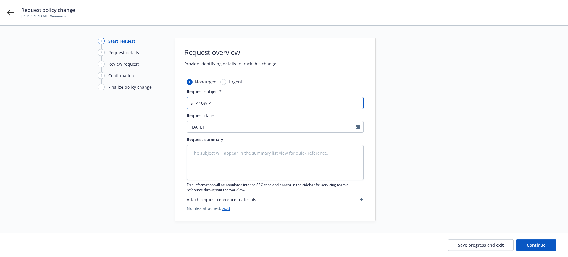
type input "STP 10% Pr"
type textarea "x"
type input "STP 10% Pre"
type textarea "x"
type input "STP 10% Prem"
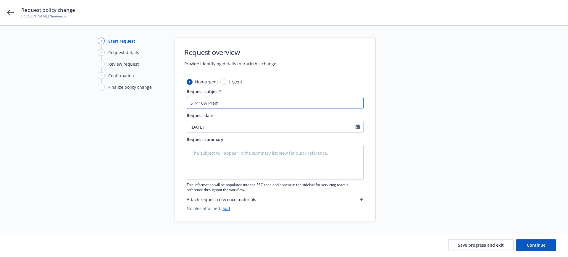
type textarea "x"
type input "STP 10% Premi"
type textarea "x"
type input "STP 10% Premiu"
type textarea "x"
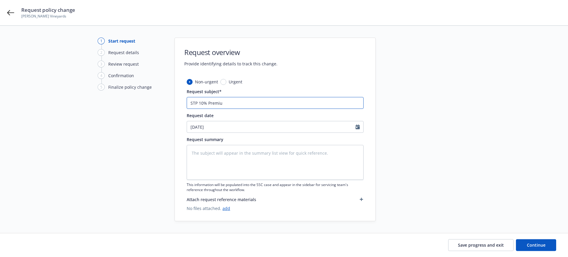
type input "STP 10% Premium"
type textarea "x"
type input "STP 10% Premium"
type textarea "x"
type input "STP 10% Premium e"
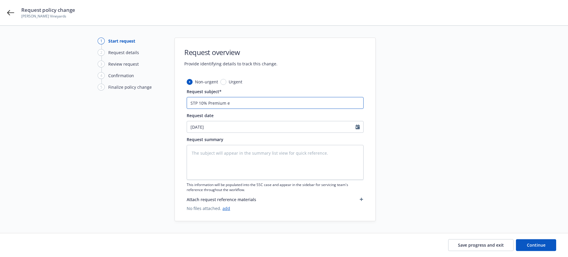
type textarea "x"
type input "STP 10% Premium er"
type textarea "x"
type input "STP 10% Premium erd"
type textarea "x"
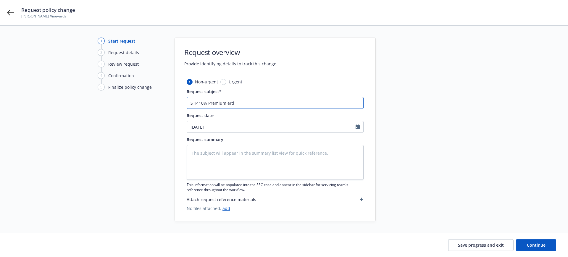
type input "STP 10% Premium erdu"
type textarea "x"
type input "STP 10% Premium erduc"
type textarea "x"
type input "STP 10% Premium erduct"
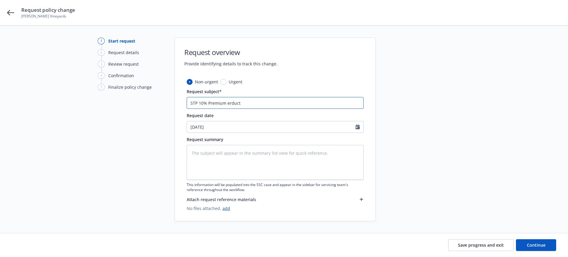
type textarea "x"
type input "STP 10% Premium erducti"
type textarea "x"
type input "STP 10% Premium erductio"
type textarea "x"
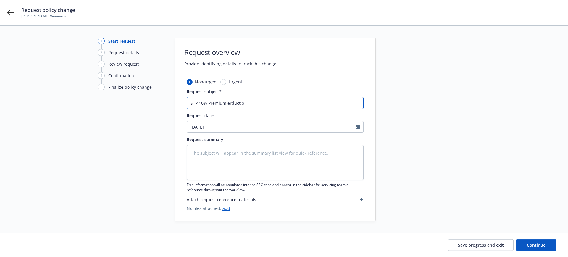
type input "STP 10% Premium erduction"
type textarea "x"
type input "STP 10% Premium erduction"
type textarea "x"
type input "STP 10% Premium erduction"
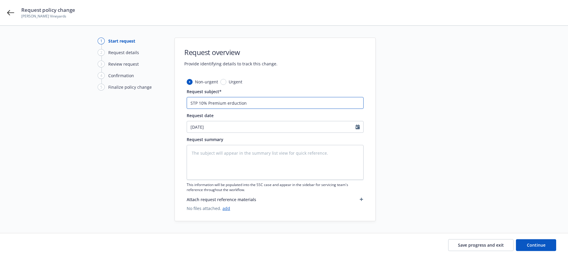
type textarea "x"
type input "STP 10% Premium erductio"
type textarea "x"
type input "STP 10% Premium erducti"
type textarea "x"
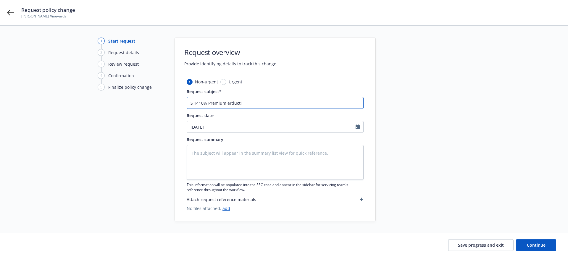
type input "STP 10% Premium erduct"
type textarea "x"
type input "STP 10% Premium erduc"
type textarea "x"
type input "STP 10% Premium erdu"
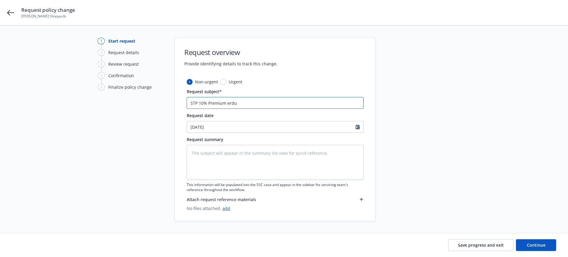
type textarea "x"
type input "STP 10% Premium erd"
type textarea "x"
type input "STP 10% Premium er"
type textarea "x"
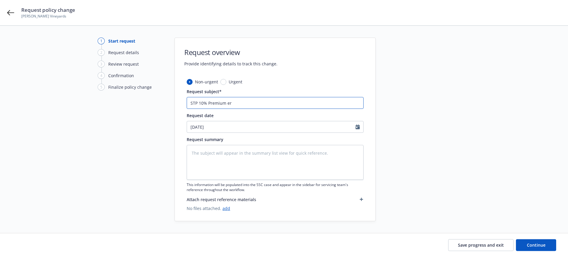
type input "STP 10% Premium e"
type textarea "x"
type input "STP 10% Premium R"
type textarea "x"
type input "STP 10% Premium Re"
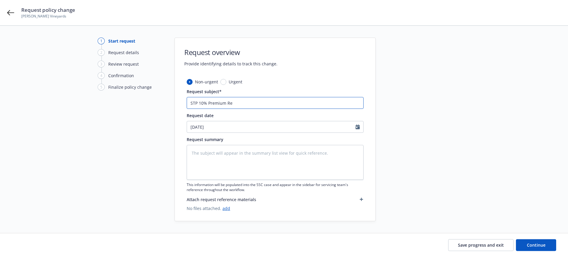
type textarea "x"
type input "STP 10% Premium Red"
type textarea "x"
type input "STP 10% Premium Redu"
type textarea "x"
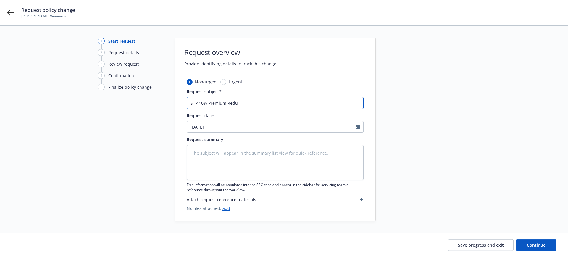
type input "STP 10% Premium Reduc"
type textarea "x"
type input "STP 10% Premium Reducti"
type textarea "x"
type input "STP 10% Premium Reductio"
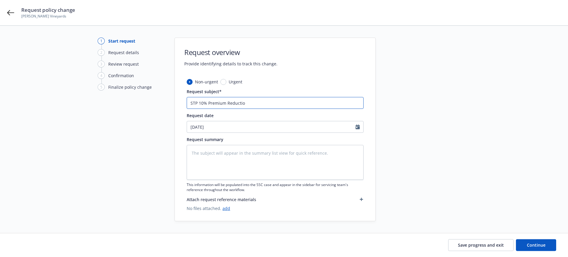
type textarea "x"
type input "STP 10% Premium Reduction"
type textarea "x"
type input "STP 10% Premium Reduction"
type textarea "x"
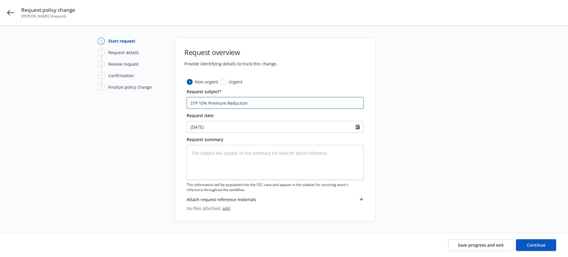
type input "STP 10% Premium Reduction a"
type textarea "x"
type input "STP 10% Premium Reduction ad"
type textarea "x"
type input "STP 10% Premium Reduction adt"
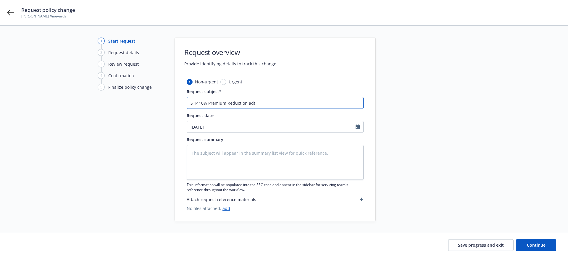
type textarea "x"
type input "STP 10% Premium Reduction adte"
type textarea "x"
type input "STP 10% Premium Reduction adter"
type textarea "x"
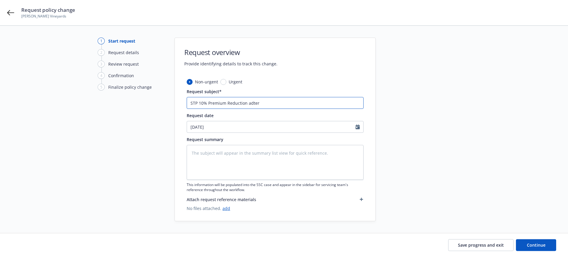
type input "STP 10% Premium Reduction adter"
type textarea "x"
type input "STP 10% Premium Reduction adter"
type textarea "x"
type input "STP 10% Premium Reduction adte"
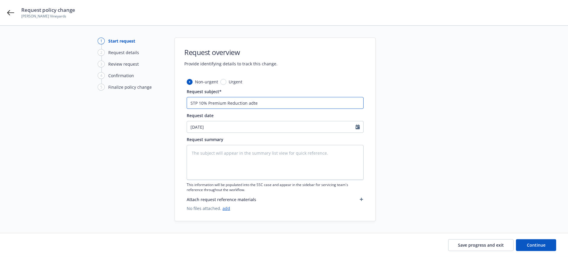
type textarea "x"
type input "STP 10% Premium Reduction adt"
type textarea "x"
type input "STP 10% Premium Reduction ad"
type textarea "x"
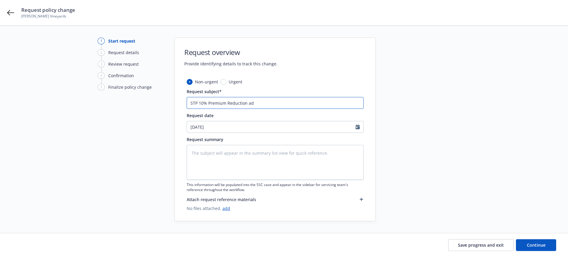
type input "STP 10% Premium Reduction a"
type textarea "x"
type input "STP 10% Premium Reduction af"
type textarea "x"
type input "STP 10% Premium Reduction aft"
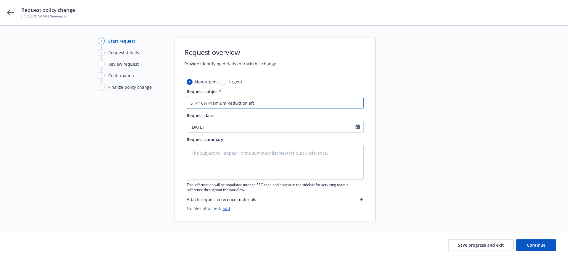
type textarea "x"
type input "STP 10% Premium Reduction afte"
type textarea "x"
type input "STP 10% Premium Reduction after"
type textarea "x"
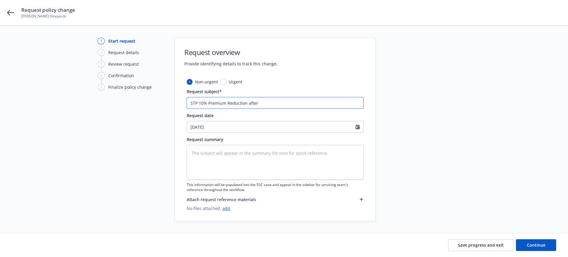
type input "STP 10% Premium Reduction after"
type textarea "x"
type input "STP 10% Premium Reduction after F"
type textarea "x"
type input "STP 10% Premium Reduction after Fi"
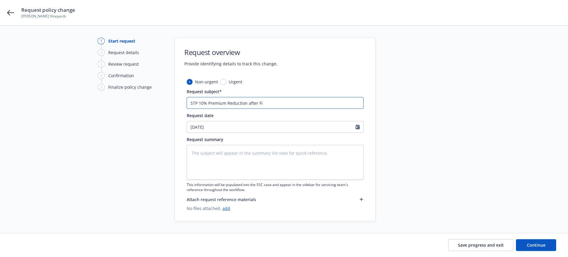
type textarea "x"
type input "STP 10% Premium Reduction after Fir"
type textarea "x"
type input "STP 10% Premium Reduction after Fire"
type textarea "x"
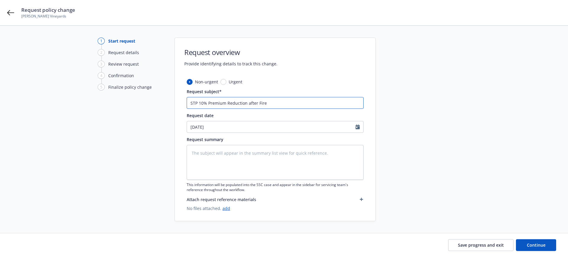
type input "STP 10% Premium Reduction after Fireb"
type textarea "x"
type input "STP 10% Premium Reduction after Firebr"
type textarea "x"
type input "STP 10% Premium Reduction after Firebre"
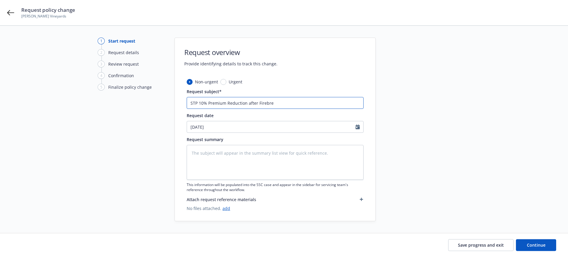
type textarea "x"
type input "STP 10% Premium Reduction after Firebrea"
type textarea "x"
type input "STP 10% Premium Reduction after Firebreak"
type textarea "x"
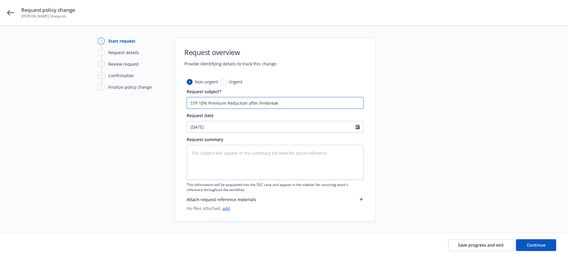
type input "STP 10% Premium Reduction after Firebreak"
type textarea "x"
type input "STP 10% Premium Reduction after Firebreak p"
type textarea "x"
type input "STP 10% Premium Reduction after Firebreak ph"
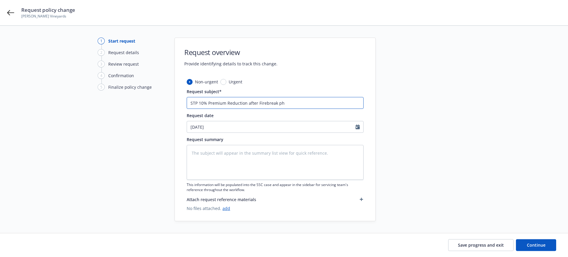
type textarea "x"
type input "STP 10% Premium Reduction after Firebreak pho"
type textarea "x"
type input "STP 10% Premium Reduction after Firebreak phon"
type textarea "x"
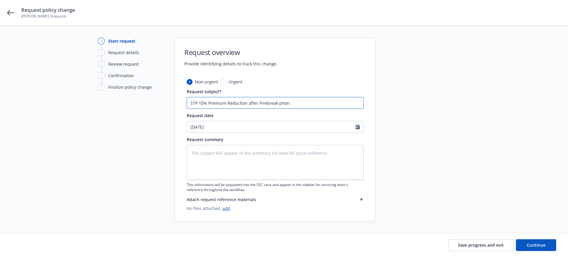
type input "STP 10% Premium Reduction after Firebreak phone"
type textarea "x"
type input "STP 10% Premium Reduction after Firebreak phone"
type textarea "x"
type input "STP 10% Premium Reduction after Firebreak phone c"
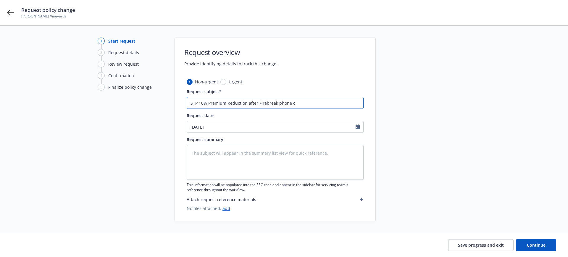
type textarea "x"
type input "STP 10% Premium Reduction after Firebreak phone ca"
type textarea "x"
type input "STP 10% Premium Reduction after Firebreak phone cal"
type textarea "x"
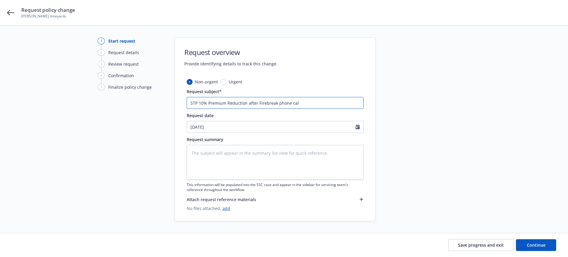
type input "STP 10% Premium Reduction after Firebreak phone call"
type textarea "x"
type input "STP 10% Premium Reduction after Firebreak phone call"
drag, startPoint x: 277, startPoint y: 102, endPoint x: 316, endPoint y: 102, distance: 39.0
click at [316, 102] on input "STP 10% Premium Reduction after Firebreak phone call" at bounding box center [275, 103] width 177 height 12
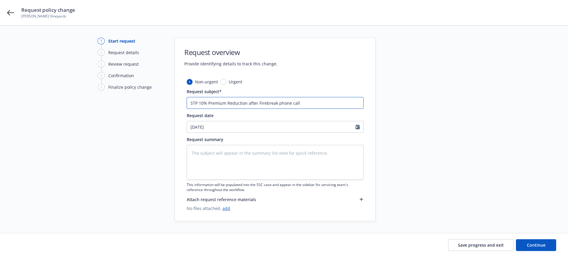
type textarea "x"
type input "STP 10% Premium Reduction after Firebreak F"
type textarea "x"
type input "STP 10% Premium Reduction after Firebreak F/"
type textarea "x"
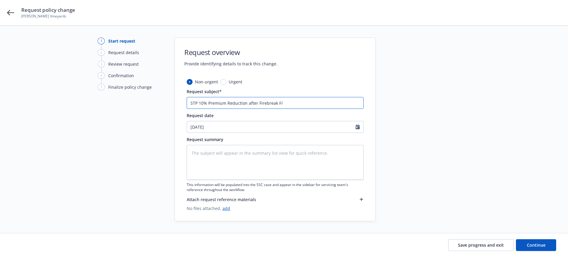
type input "STP 10% Premium Reduction after Firebreak F/U"
type textarea "x"
type input "STP 10% Premium Reduction after Firebreak F/U"
type textarea "x"
type input "STP 10% Premium Reduction after Firebreak F/U a"
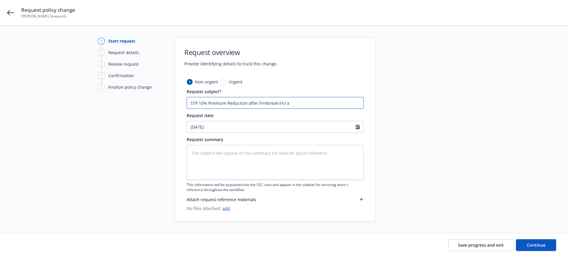
type textarea "x"
type input "STP 10% Premium Reduction after Firebreak F/U an"
type textarea "x"
type input "STP 10% Premium Reduction after Firebreak F/U and"
type textarea "x"
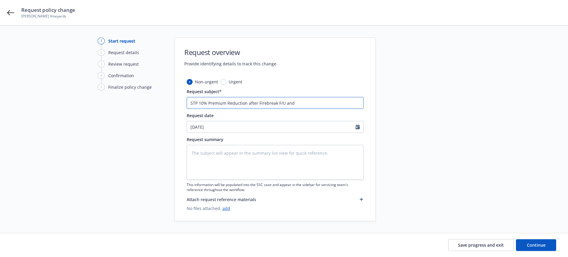
type input "STP 10% Premium Reduction after Firebreak F/U and"
type textarea "x"
type input "STP 10% Premium Reduction after Firebreak F/U and c"
type textarea "x"
type input "STP 10% Premium Reduction after Firebreak F/U and cl"
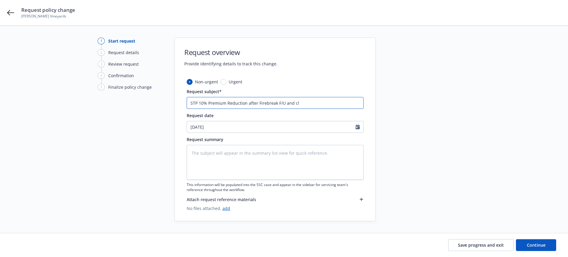
type textarea "x"
type input "STP 10% Premium Reduction after Firebreak F/U and cle"
type textarea "x"
type input "STP 10% Premium Reduction after Firebreak F/U and clea"
type textarea "x"
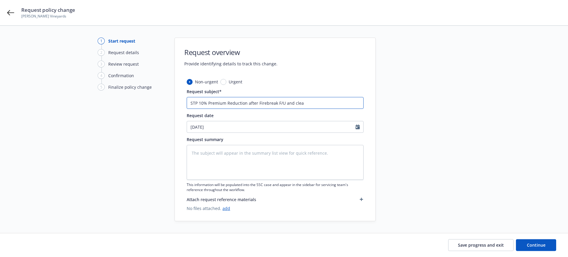
type input "STP 10% Premium Reduction after Firebreak F/U and clear"
type textarea "x"
type input "STP 10% Premium Reduction after Firebreak F/U and cleara"
type textarea "x"
type input "STP 10% Premium Reduction after Firebreak F/U and clearan"
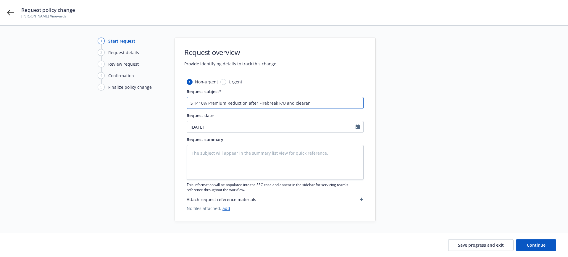
type textarea "x"
type input "STP 10% Premium Reduction after Firebreak F/U and clearanc"
type textarea "x"
type input "STP 10% Premium Reduction after Firebreak F/U and clearance"
type textarea "x"
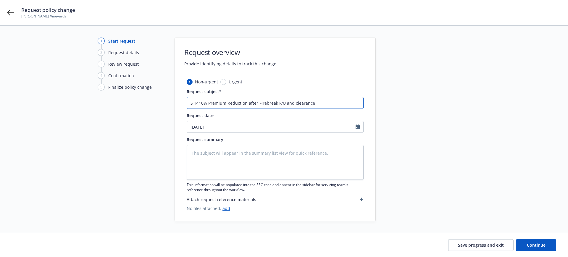
type input "STP 10% Premium Reduction after Firebreak F/U and clearance"
click at [225, 207] on link "add" at bounding box center [226, 208] width 8 height 6
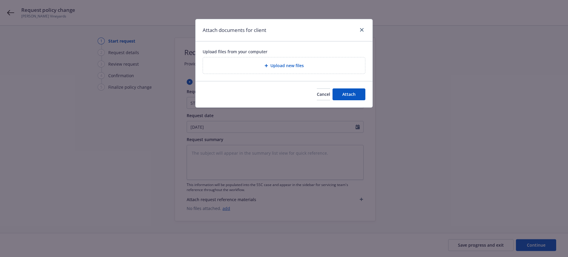
type textarea "x"
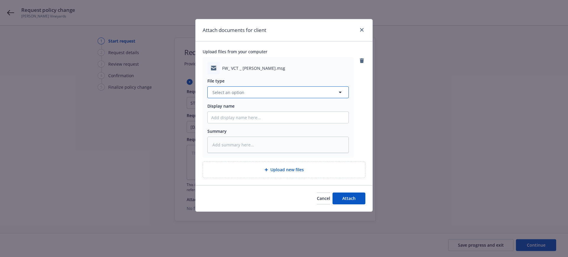
click at [216, 91] on span "Select an option" at bounding box center [228, 92] width 32 height 6
type input "email"
click at [215, 106] on span "Email" at bounding box center [218, 109] width 11 height 6
click at [208, 116] on input "Display name" at bounding box center [278, 117] width 141 height 11
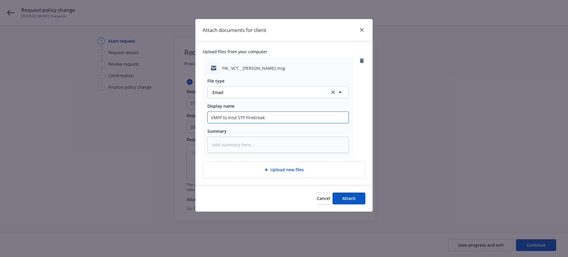
drag, startPoint x: 218, startPoint y: 116, endPoint x: 221, endPoint y: 115, distance: 3.3
click at [218, 116] on input "EMFP to Insd STP FIrebreak" at bounding box center [278, 117] width 141 height 11
drag, startPoint x: 276, startPoint y: 116, endPoint x: 334, endPoint y: 119, distance: 58.0
click at [334, 119] on input "EMF BMS to Firebreak to call Bev. STP 10% credit after" at bounding box center [278, 117] width 141 height 11
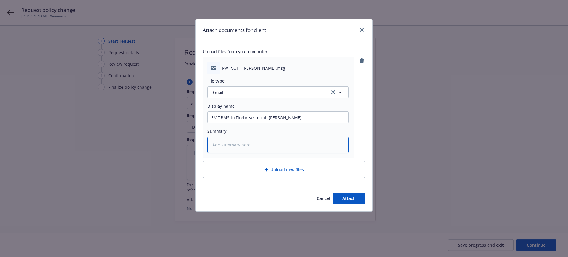
click at [213, 144] on textarea at bounding box center [277, 145] width 141 height 16
paste textarea "Ken Keeney ARM, CRM, CIC Senior Vice President ken.keeney@newfront.com 415-309-…"
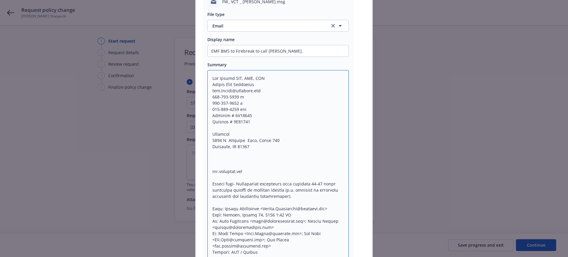
scroll to position [74, 0]
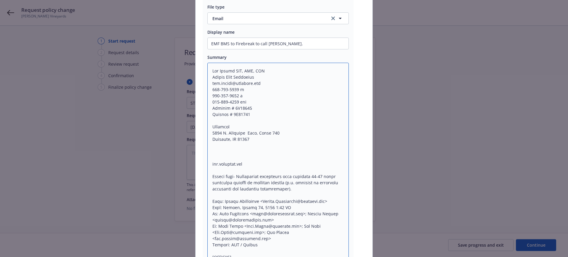
drag, startPoint x: 208, startPoint y: 68, endPoint x: 293, endPoint y: 200, distance: 157.3
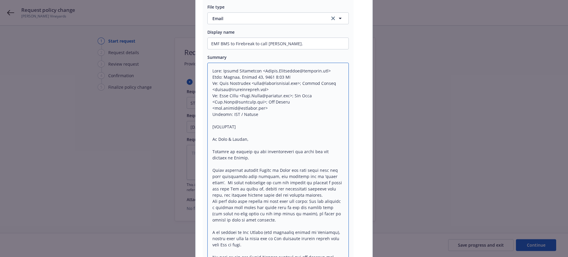
drag, startPoint x: 208, startPoint y: 126, endPoint x: 255, endPoint y: 129, distance: 47.7
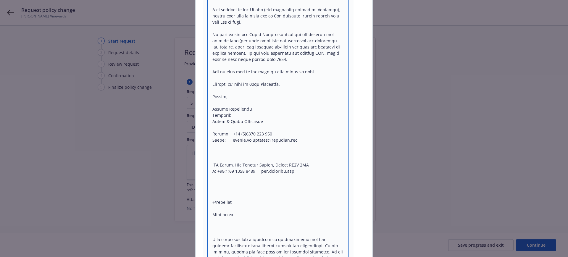
scroll to position [296, 0]
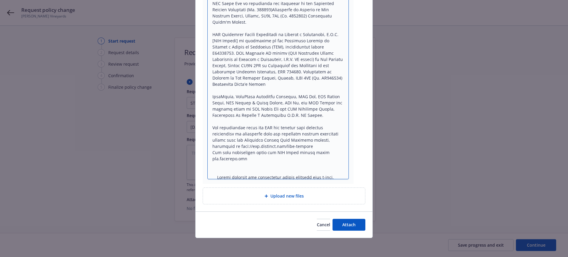
drag, startPoint x: 212, startPoint y: 135, endPoint x: 271, endPoint y: 259, distance: 136.5
click at [271, 257] on html "Request policy change Fetzer Vineyards 1 Start request 2 Request details 3 Revi…" at bounding box center [284, 128] width 568 height 257
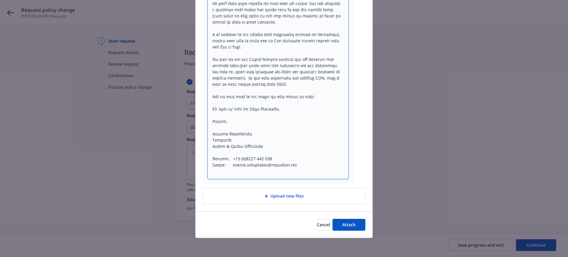
scroll to position [253, 0]
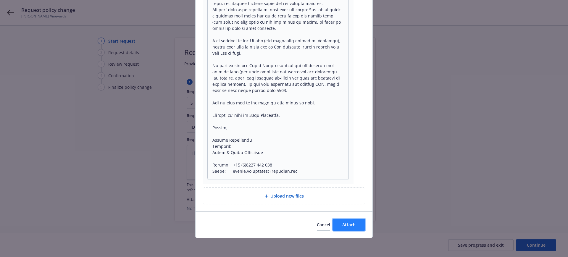
click at [342, 222] on span "Attach" at bounding box center [348, 225] width 13 height 6
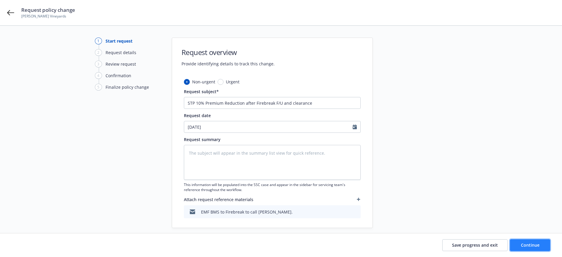
click at [532, 246] on span "Continue" at bounding box center [530, 245] width 19 height 6
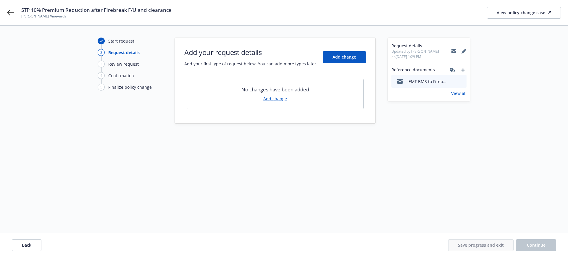
click at [278, 97] on link "Add change" at bounding box center [275, 98] width 24 height 6
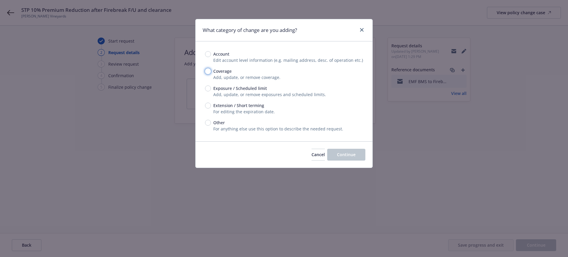
click at [208, 70] on input "Coverage" at bounding box center [208, 71] width 6 height 6
click at [351, 156] on span "Continue" at bounding box center [346, 155] width 19 height 6
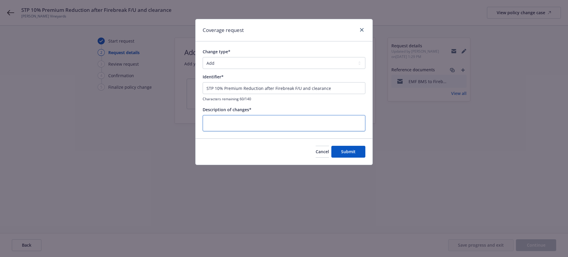
click at [205, 119] on textarea at bounding box center [283, 123] width 163 height 16
click at [354, 151] on span "Submit" at bounding box center [348, 152] width 14 height 6
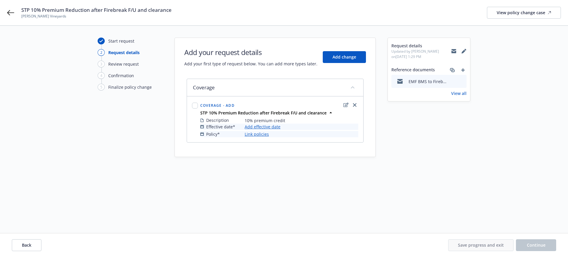
click at [257, 126] on link "Add effective date" at bounding box center [262, 127] width 36 height 6
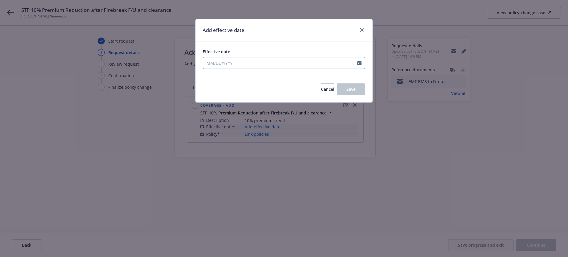
click at [358, 61] on icon "Calendar" at bounding box center [359, 63] width 4 height 5
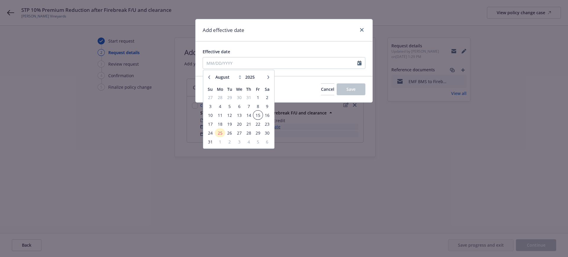
click at [257, 114] on span "15" at bounding box center [258, 114] width 8 height 7
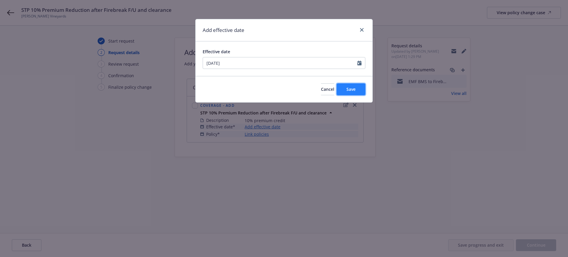
click at [355, 90] on span "Save" at bounding box center [350, 89] width 9 height 6
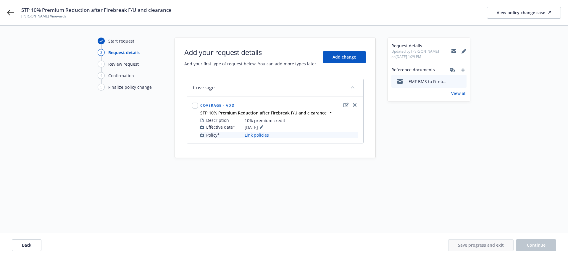
click at [262, 134] on link "Link policies" at bounding box center [256, 135] width 24 height 6
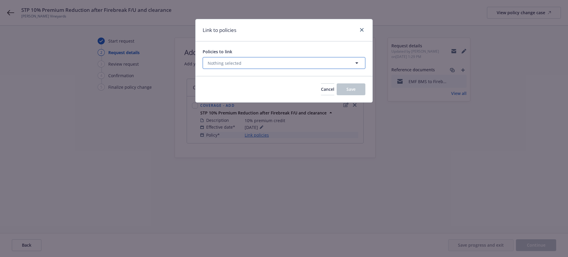
click at [215, 62] on span "Nothing selected" at bounding box center [225, 63] width 34 height 6
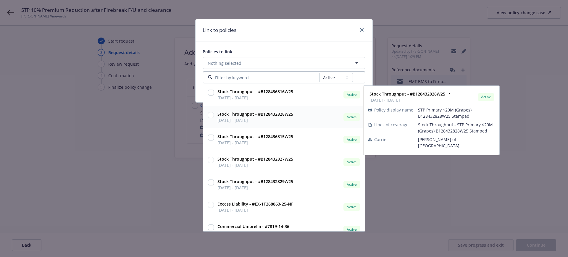
click at [210, 115] on input "checkbox" at bounding box center [211, 115] width 6 height 6
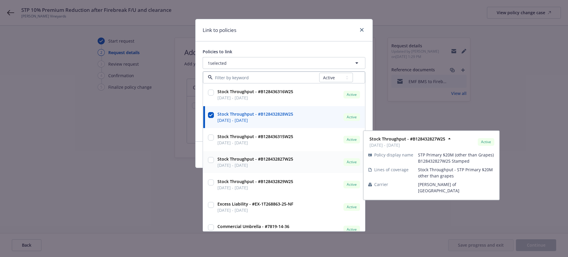
click at [210, 158] on input "checkbox" at bounding box center [211, 160] width 6 height 6
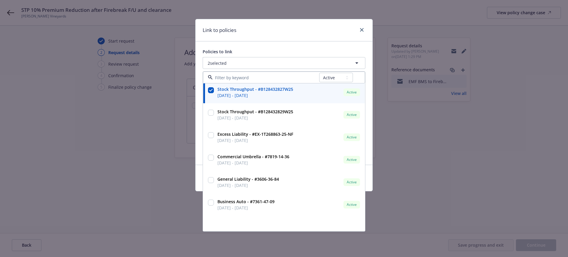
scroll to position [74, 0]
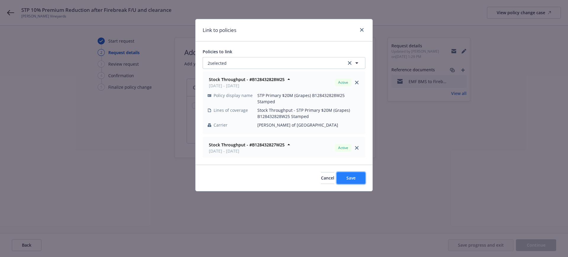
click at [344, 176] on button "Save" at bounding box center [350, 178] width 29 height 12
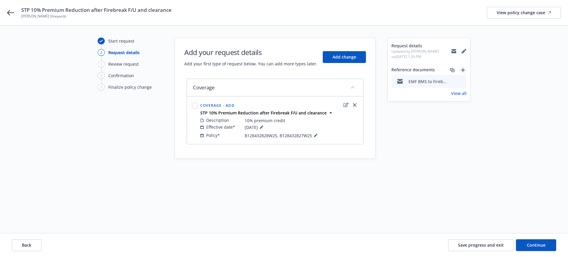
click at [463, 70] on icon "add" at bounding box center [463, 70] width 4 height 4
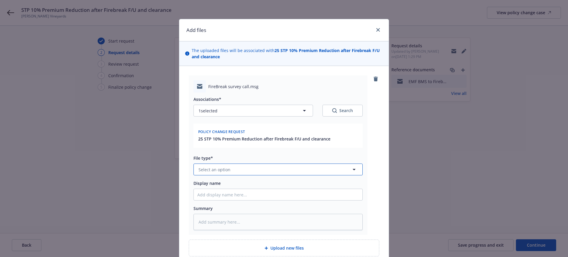
click at [199, 167] on span "Select an option" at bounding box center [214, 169] width 32 height 6
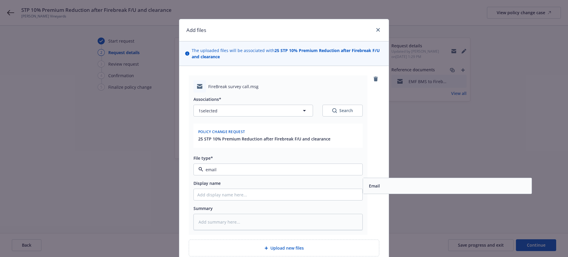
drag, startPoint x: 379, startPoint y: 188, endPoint x: 291, endPoint y: 184, distance: 87.3
click at [378, 187] on div "Email" at bounding box center [446, 185] width 161 height 9
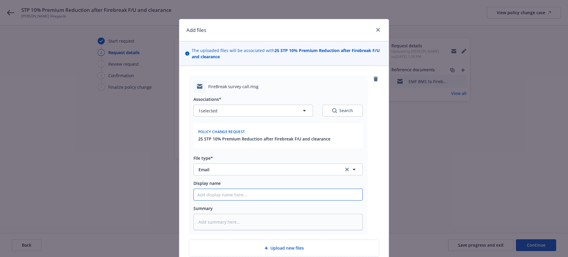
drag, startPoint x: 193, startPoint y: 194, endPoint x: 205, endPoint y: 190, distance: 12.7
click at [194, 193] on input "Display name" at bounding box center [278, 194] width 168 height 11
drag, startPoint x: 246, startPoint y: 194, endPoint x: 242, endPoint y: 193, distance: 4.7
click at [242, 193] on input "EMTI fr Ken STP Firebreak vall to discuss past receommendations" at bounding box center [278, 194] width 168 height 11
click at [245, 194] on input "EMTI fr Ken STP Firebreak vall to discuss past receommendations" at bounding box center [278, 194] width 168 height 11
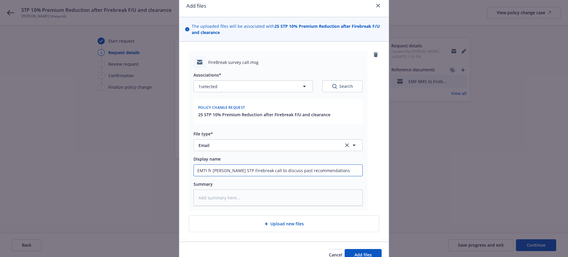
scroll to position [37, 0]
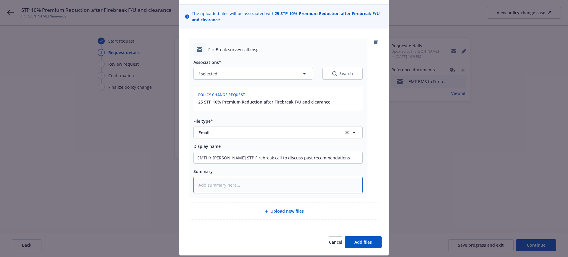
click at [193, 184] on textarea at bounding box center [277, 185] width 169 height 16
paste textarea "Hi Bev, please expect a call to set up a video call follow up from the folks at…"
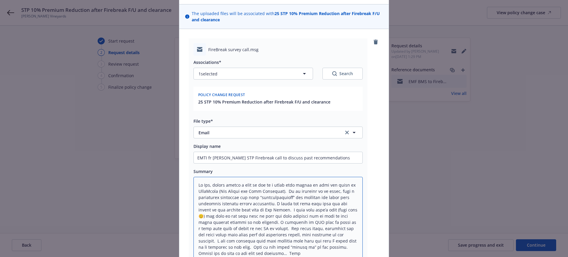
scroll to position [179, 0]
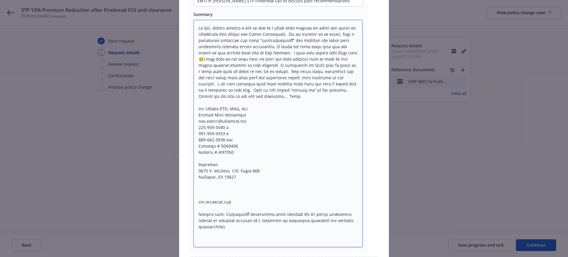
drag, startPoint x: 194, startPoint y: 148, endPoint x: 227, endPoint y: 252, distance: 109.7
click at [227, 252] on div "FireBreak survey call.msg Associations* 1 selected Search Policy change request…" at bounding box center [284, 77] width 190 height 392
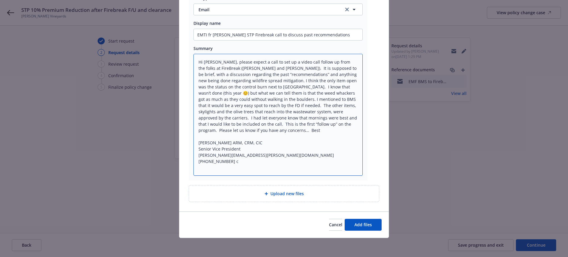
scroll to position [154, 0]
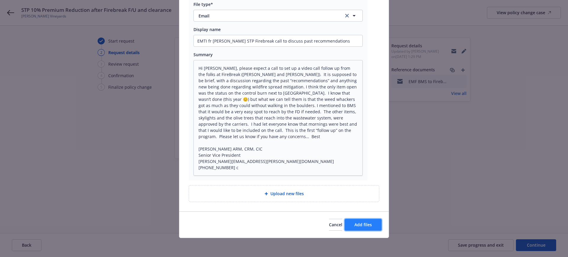
click at [364, 222] on span "Add files" at bounding box center [362, 225] width 17 height 6
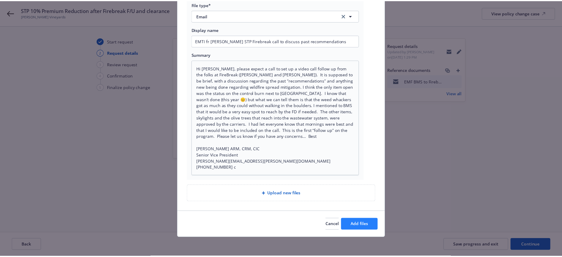
scroll to position [132, 0]
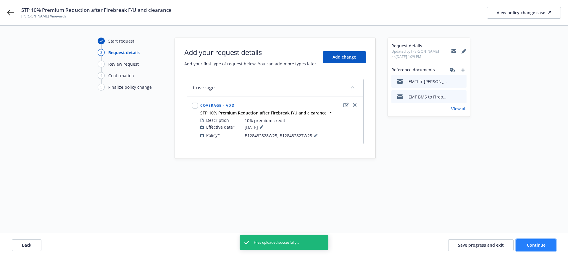
click at [539, 245] on span "Continue" at bounding box center [535, 245] width 19 height 6
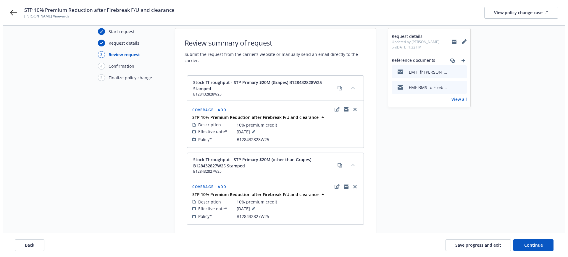
scroll to position [0, 0]
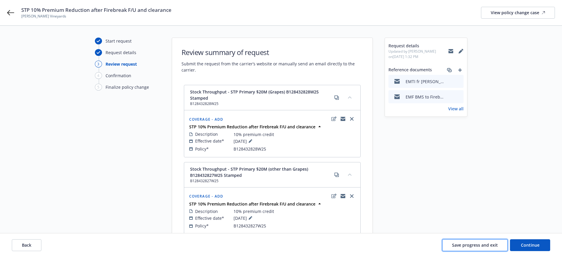
click at [477, 244] on span "Save progress and exit" at bounding box center [475, 245] width 46 height 6
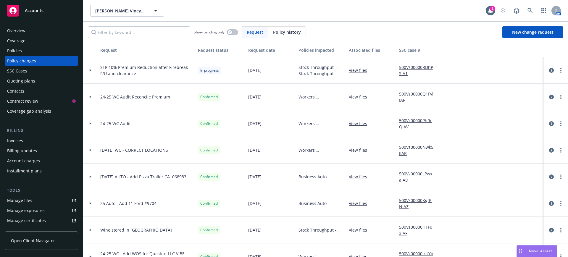
click at [354, 69] on link "View files" at bounding box center [360, 70] width 23 height 6
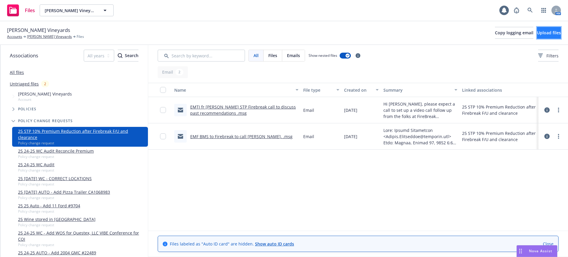
click at [537, 32] on span "Upload files" at bounding box center [549, 33] width 24 height 6
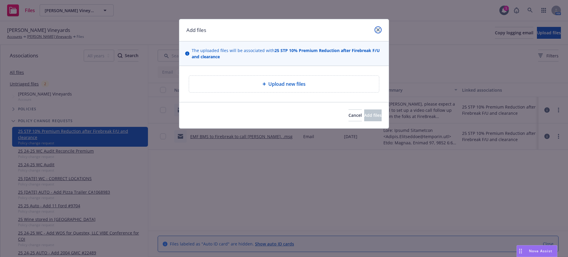
click at [377, 28] on icon "close" at bounding box center [378, 30] width 4 height 4
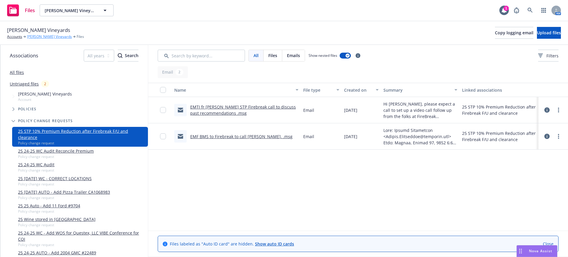
click at [41, 35] on link "[PERSON_NAME] Vineyards" at bounding box center [49, 36] width 45 height 5
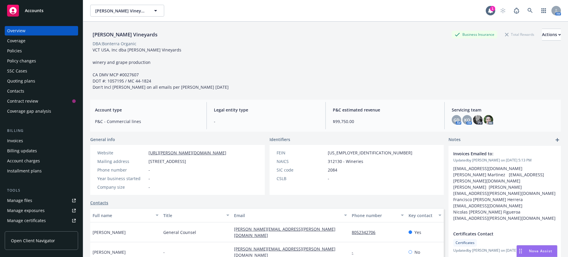
click at [19, 200] on div "Manage files" at bounding box center [19, 200] width 25 height 9
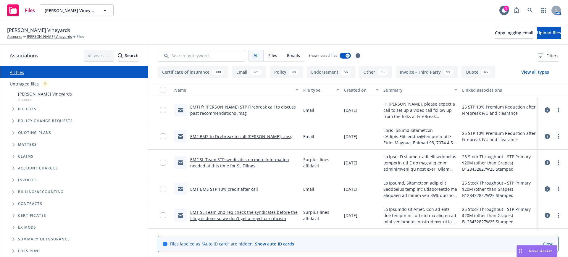
click at [29, 82] on link "Untriaged files" at bounding box center [24, 84] width 29 height 6
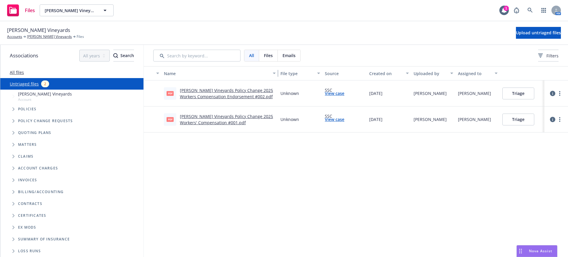
drag, startPoint x: 248, startPoint y: 74, endPoint x: 291, endPoint y: 75, distance: 42.6
click at [291, 75] on div "Name File type Source Created on Uploaded by Assigned to" at bounding box center [356, 73] width 424 height 14
click at [33, 35] on link "[PERSON_NAME] Vineyards" at bounding box center [49, 36] width 45 height 5
